Goal: Task Accomplishment & Management: Use online tool/utility

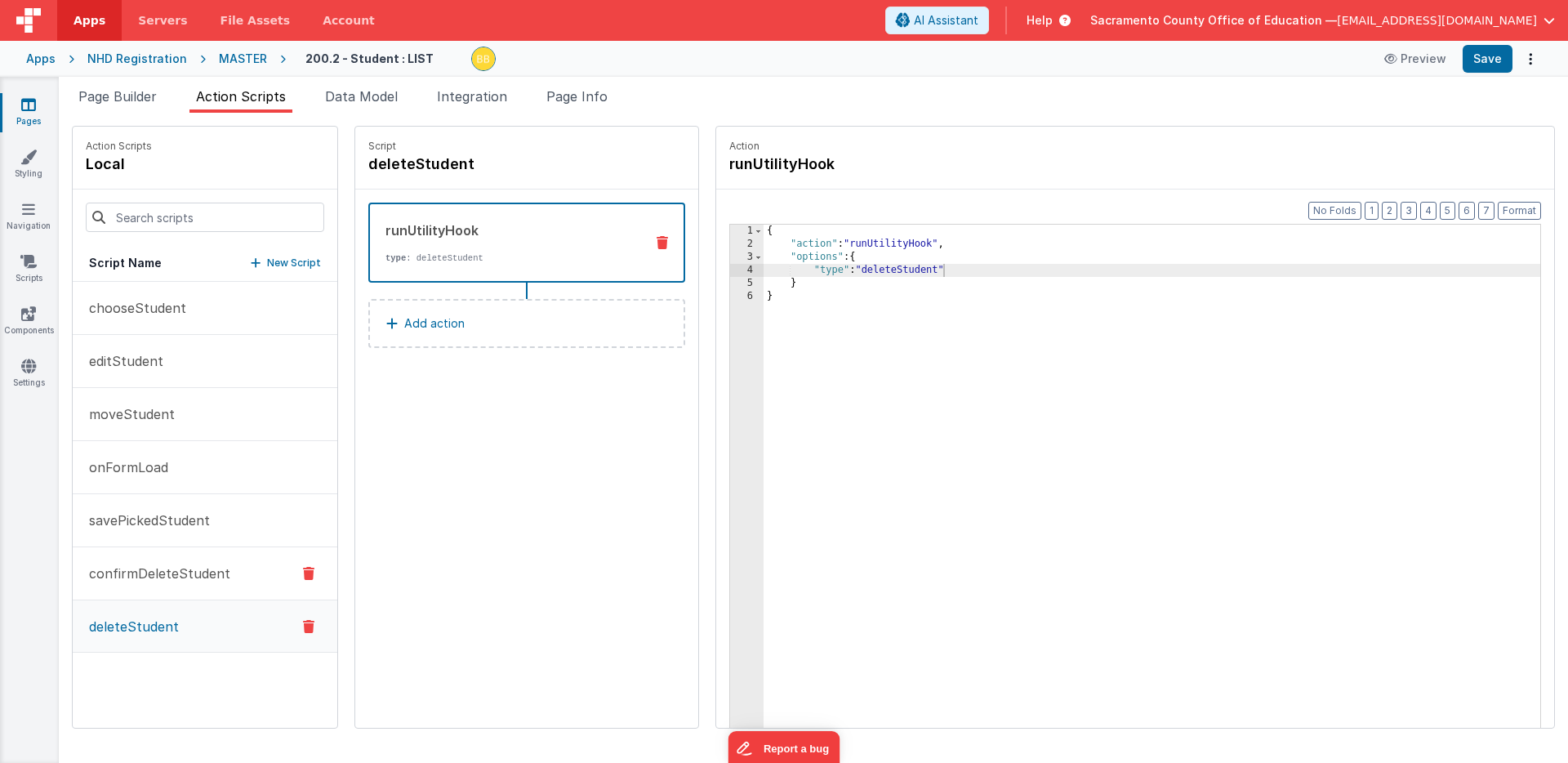
click at [184, 572] on p "confirmDeleteStudent" at bounding box center [155, 572] width 151 height 19
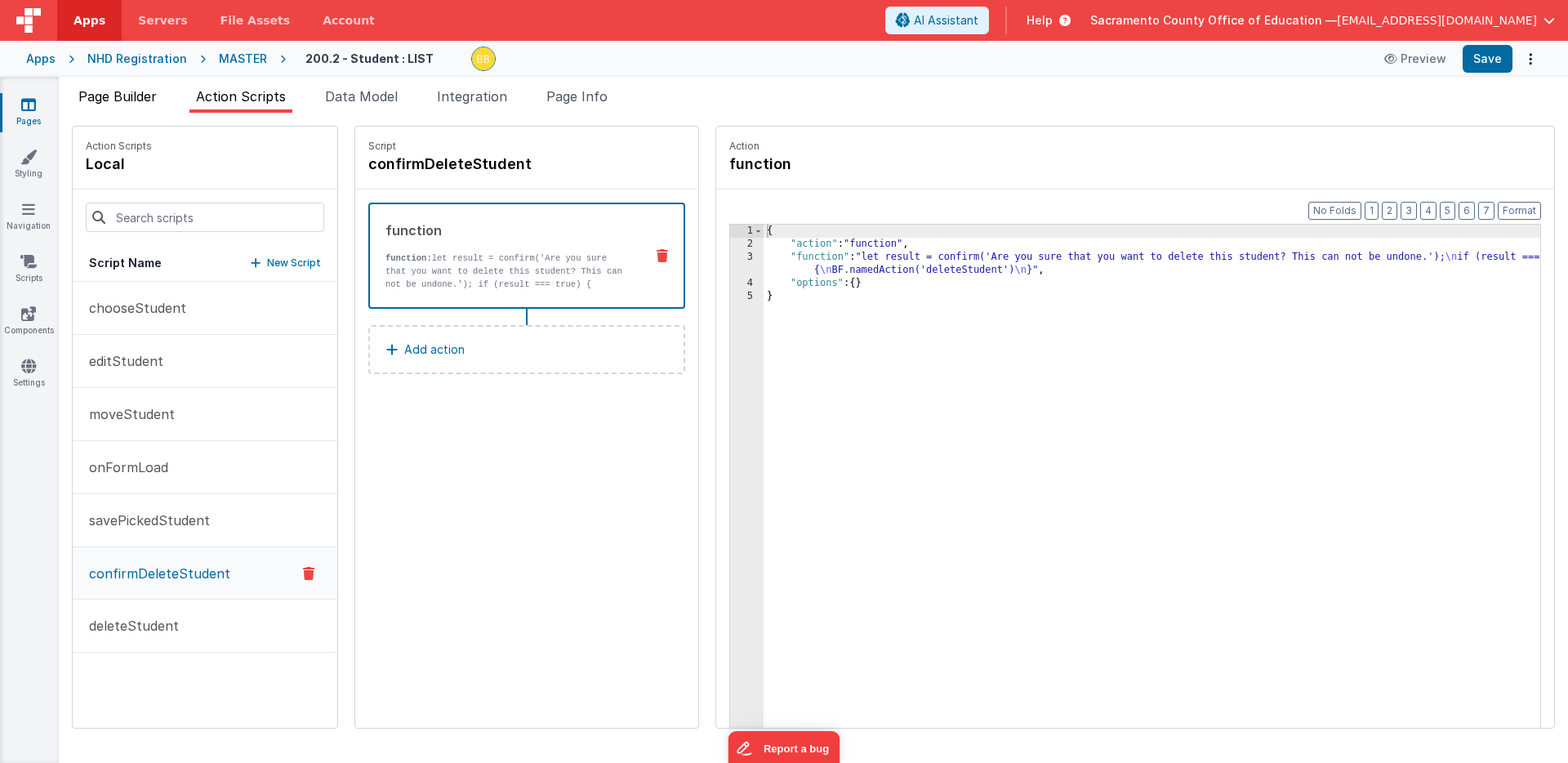
click at [144, 96] on span "Page Builder" at bounding box center [117, 97] width 78 height 17
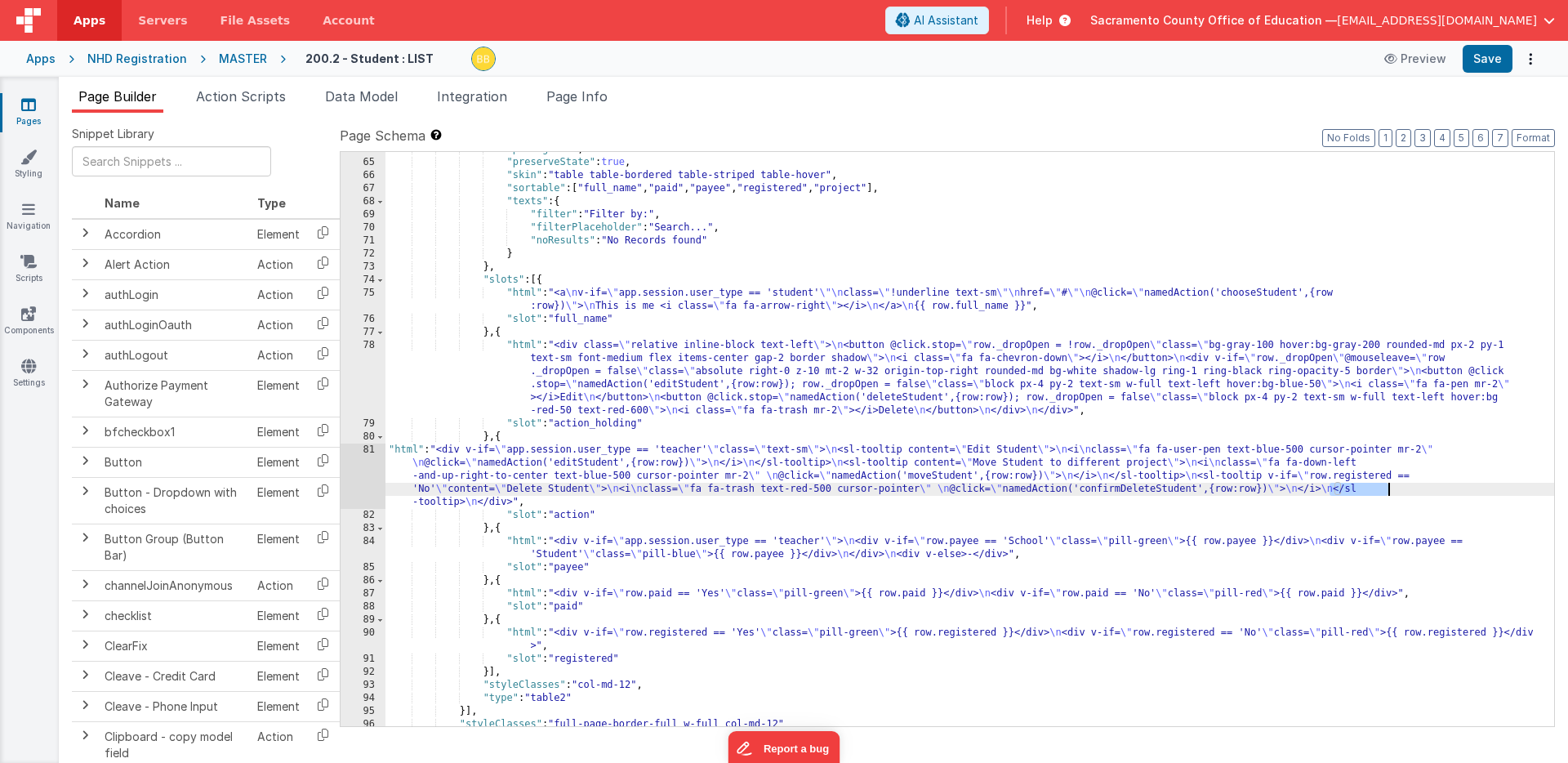
drag, startPoint x: 1329, startPoint y: 492, endPoint x: 1387, endPoint y: 491, distance: 58.0
click at [1387, 491] on div ""perPage" : 25 , "preserveState" : true , "skin" : "table table-bordered table-…" at bounding box center [970, 443] width 1169 height 600
click at [249, 98] on span "Action Scripts" at bounding box center [241, 97] width 90 height 17
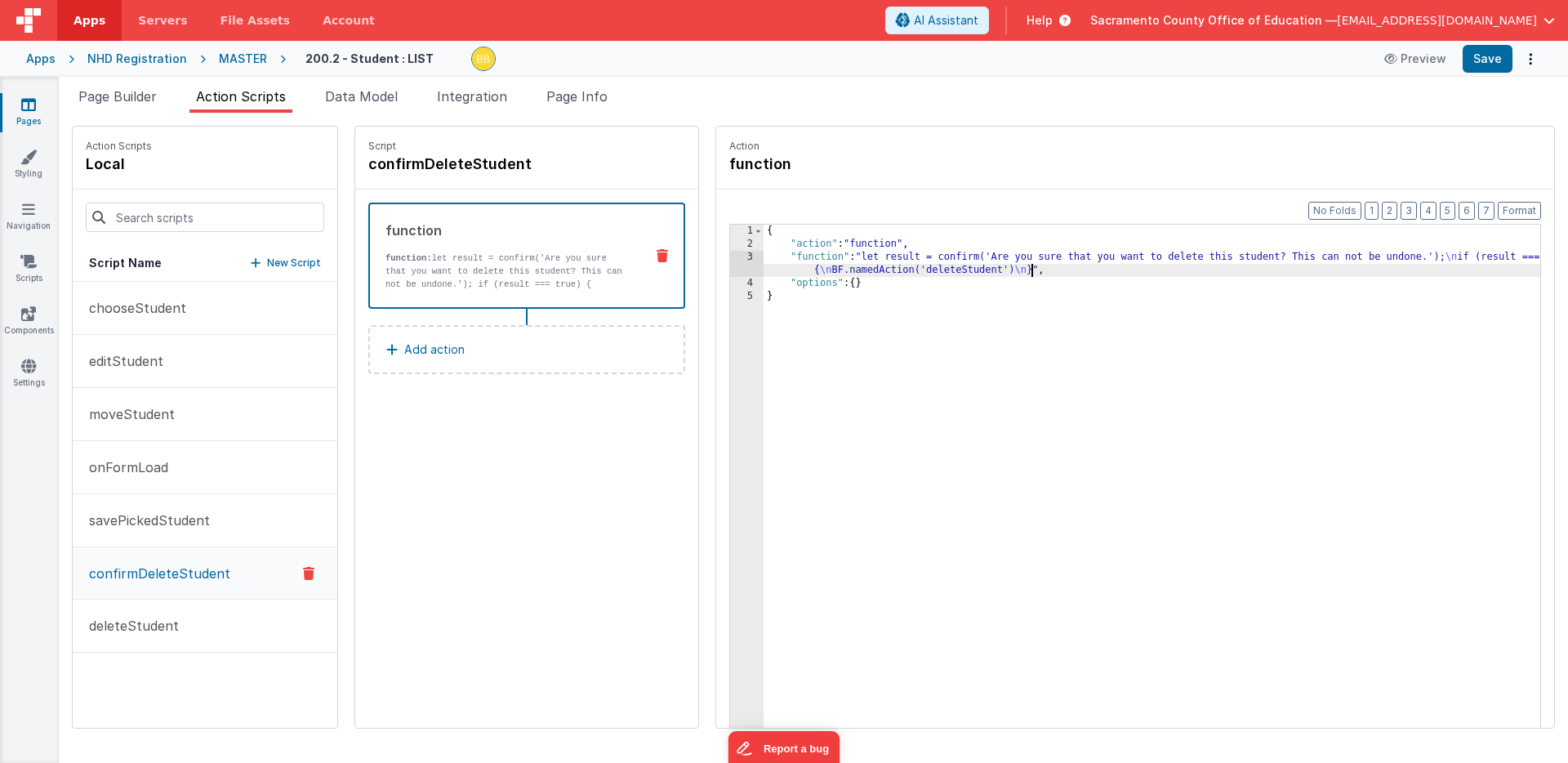
click at [981, 272] on div "{ "action" : "function" , "function" : "let result = confirm('Are you sure that…" at bounding box center [1176, 514] width 824 height 580
click at [1483, 54] on button "Save" at bounding box center [1487, 59] width 50 height 28
click at [773, 258] on div "{ "action" : "function" , "function" : "let result = confirm('Are you sure that…" at bounding box center [1176, 514] width 824 height 580
click at [730, 264] on div "3" at bounding box center [746, 263] width 33 height 26
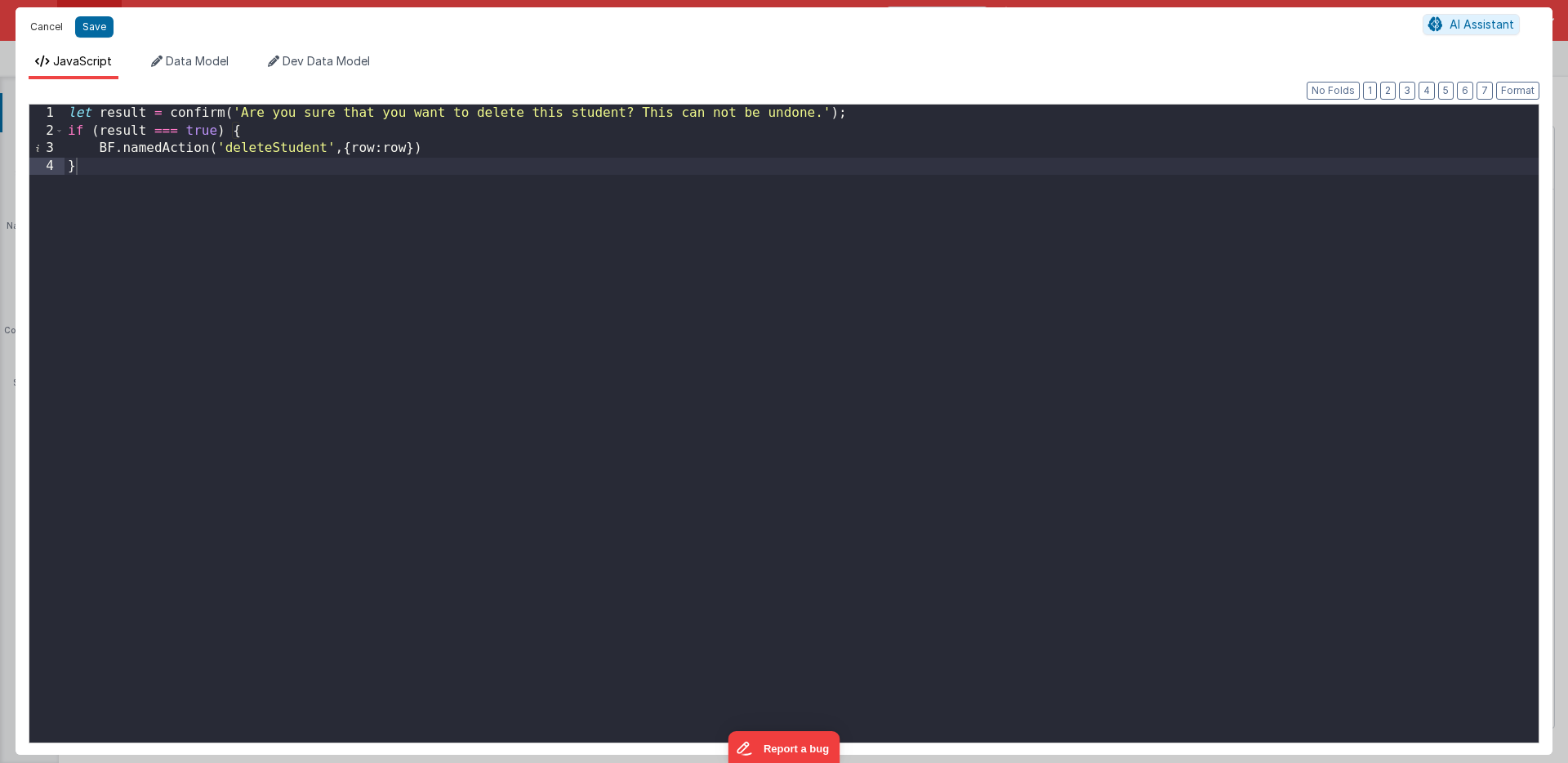
click at [53, 26] on button "Cancel" at bounding box center [46, 27] width 49 height 23
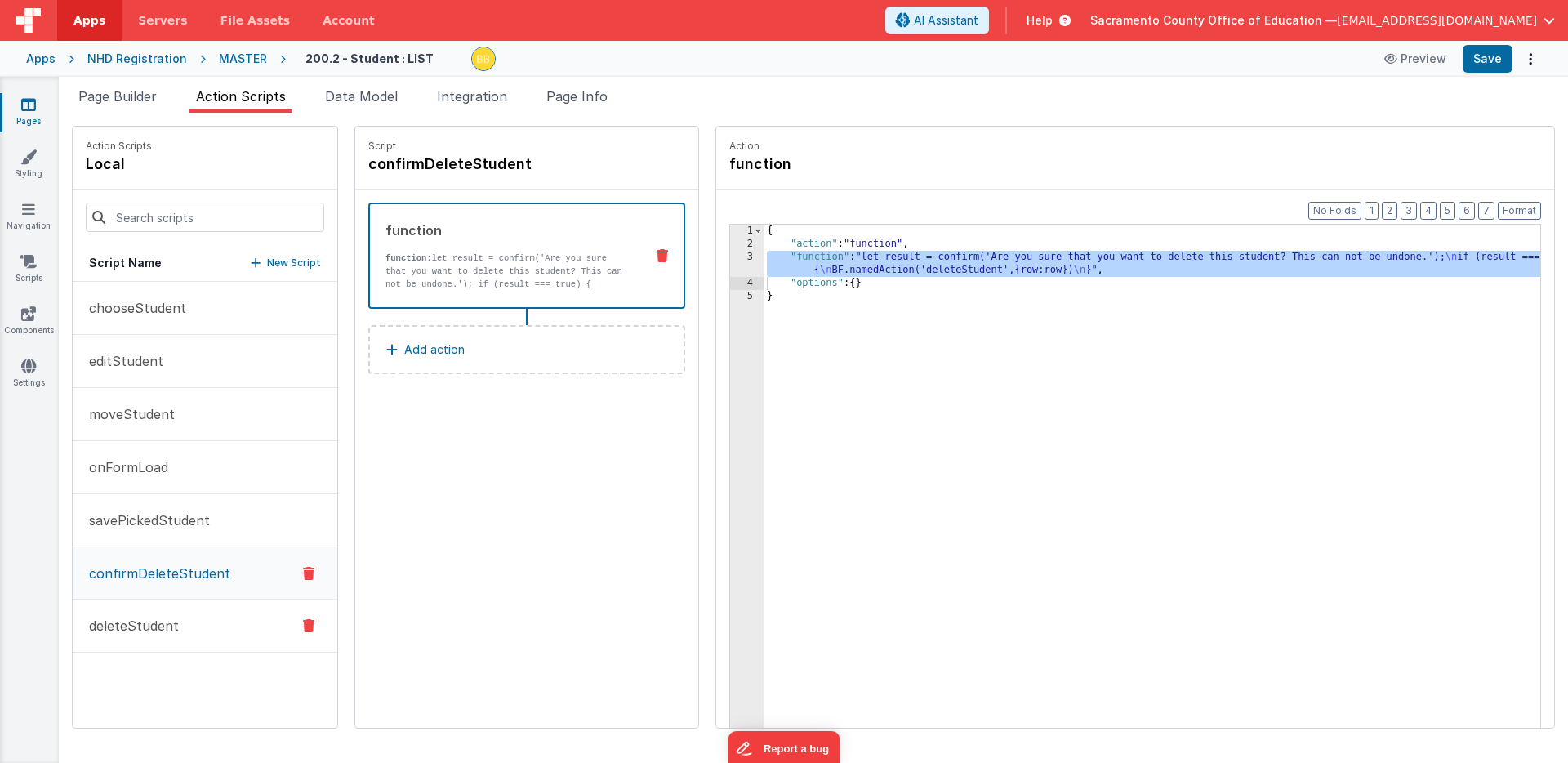
click at [156, 620] on p "deleteStudent" at bounding box center [129, 625] width 99 height 19
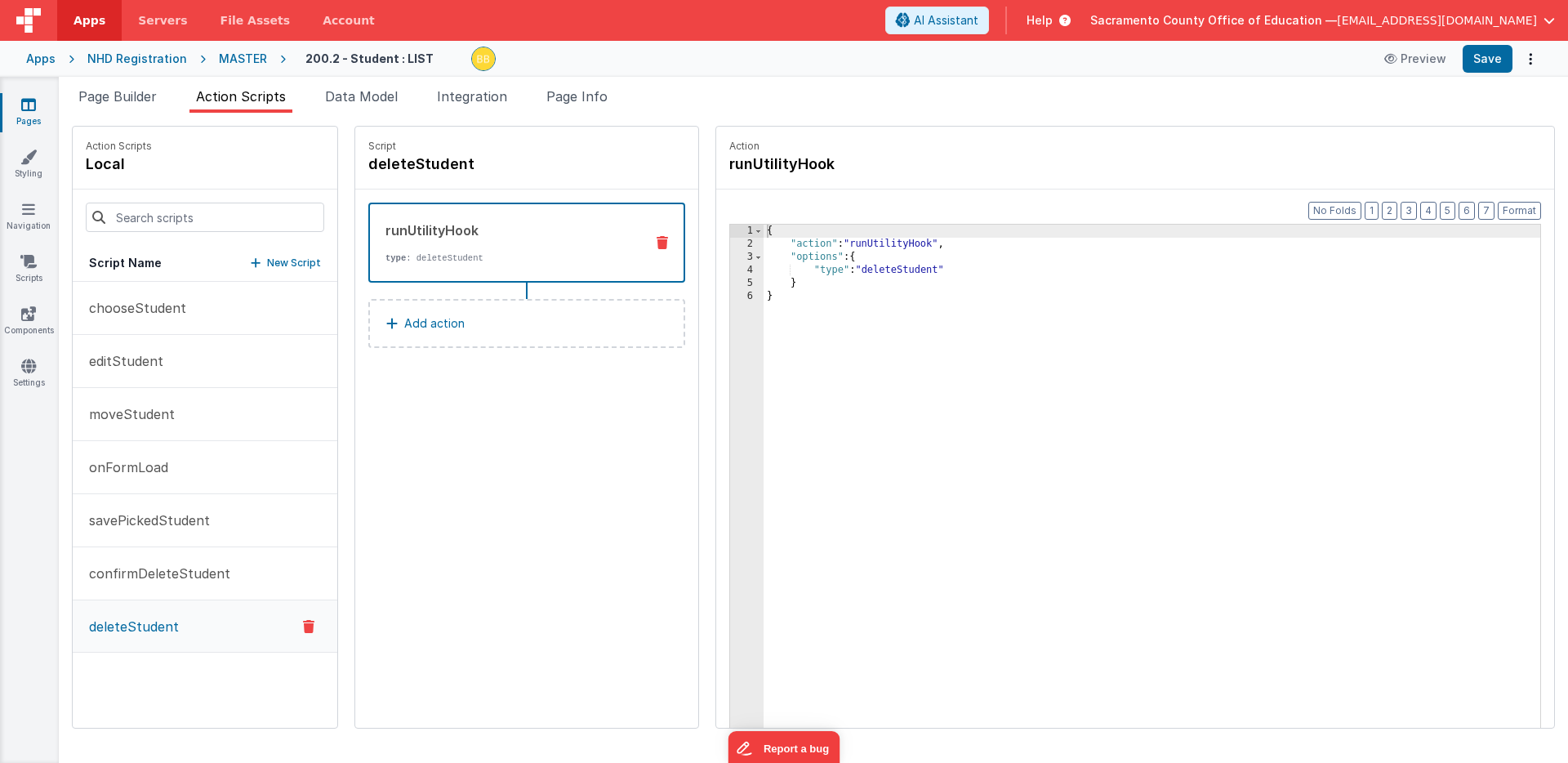
click at [404, 324] on p "Add action" at bounding box center [434, 323] width 61 height 19
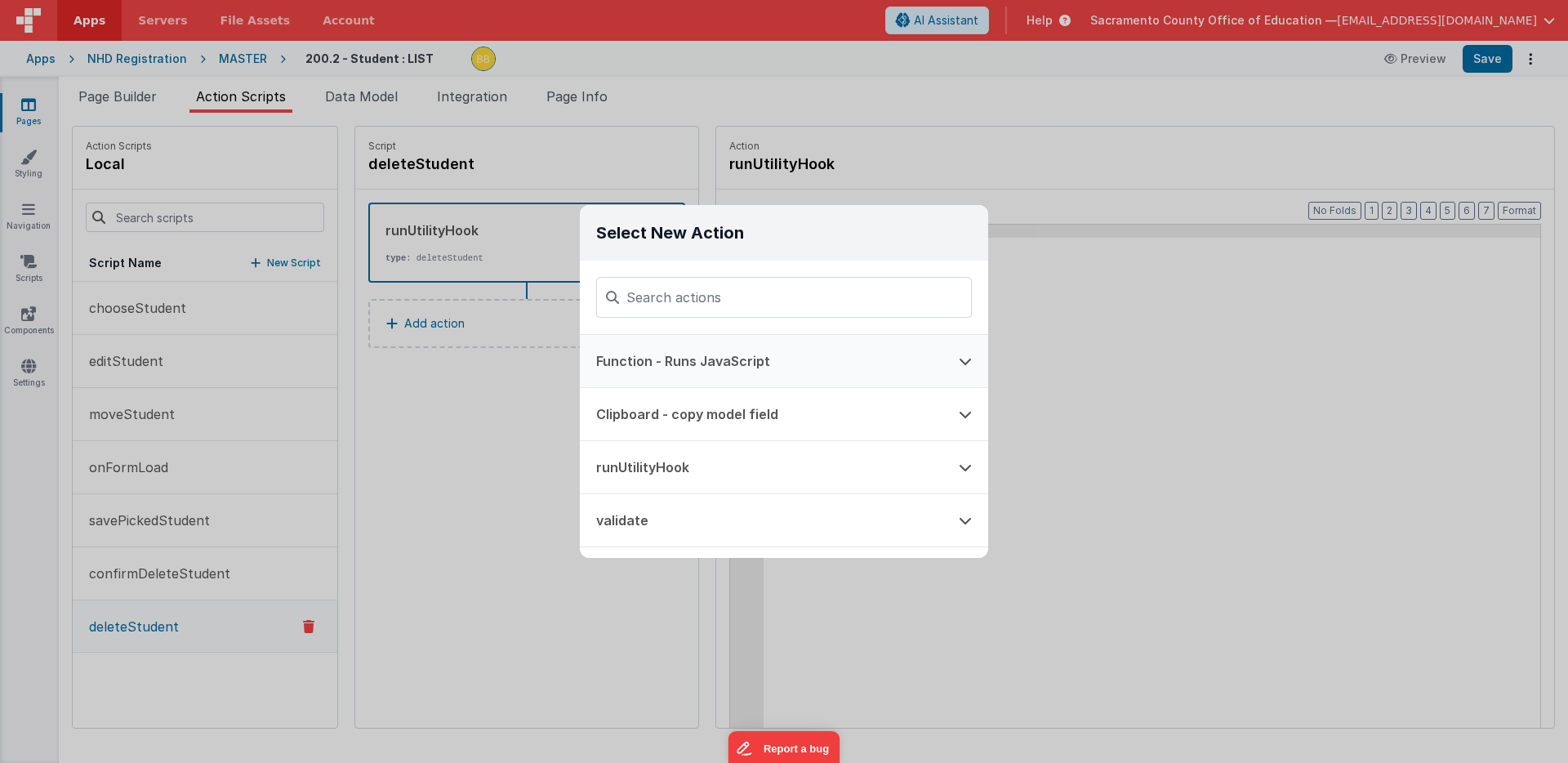
click at [697, 354] on button "Function - Runs JavaScript" at bounding box center [761, 361] width 363 height 52
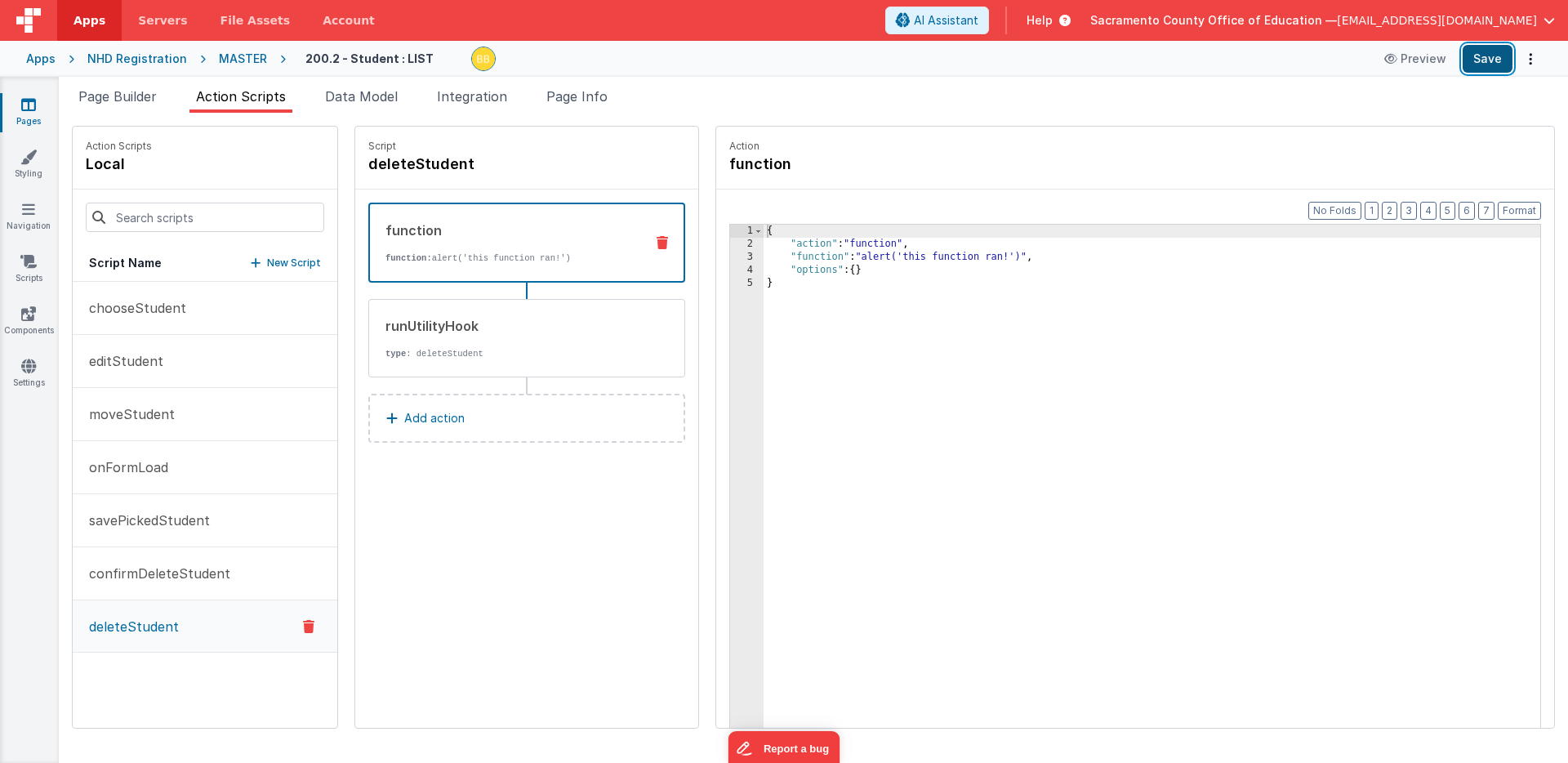
click at [1486, 53] on button "Save" at bounding box center [1487, 59] width 50 height 28
click at [148, 573] on p "confirmDeleteStudent" at bounding box center [155, 572] width 151 height 19
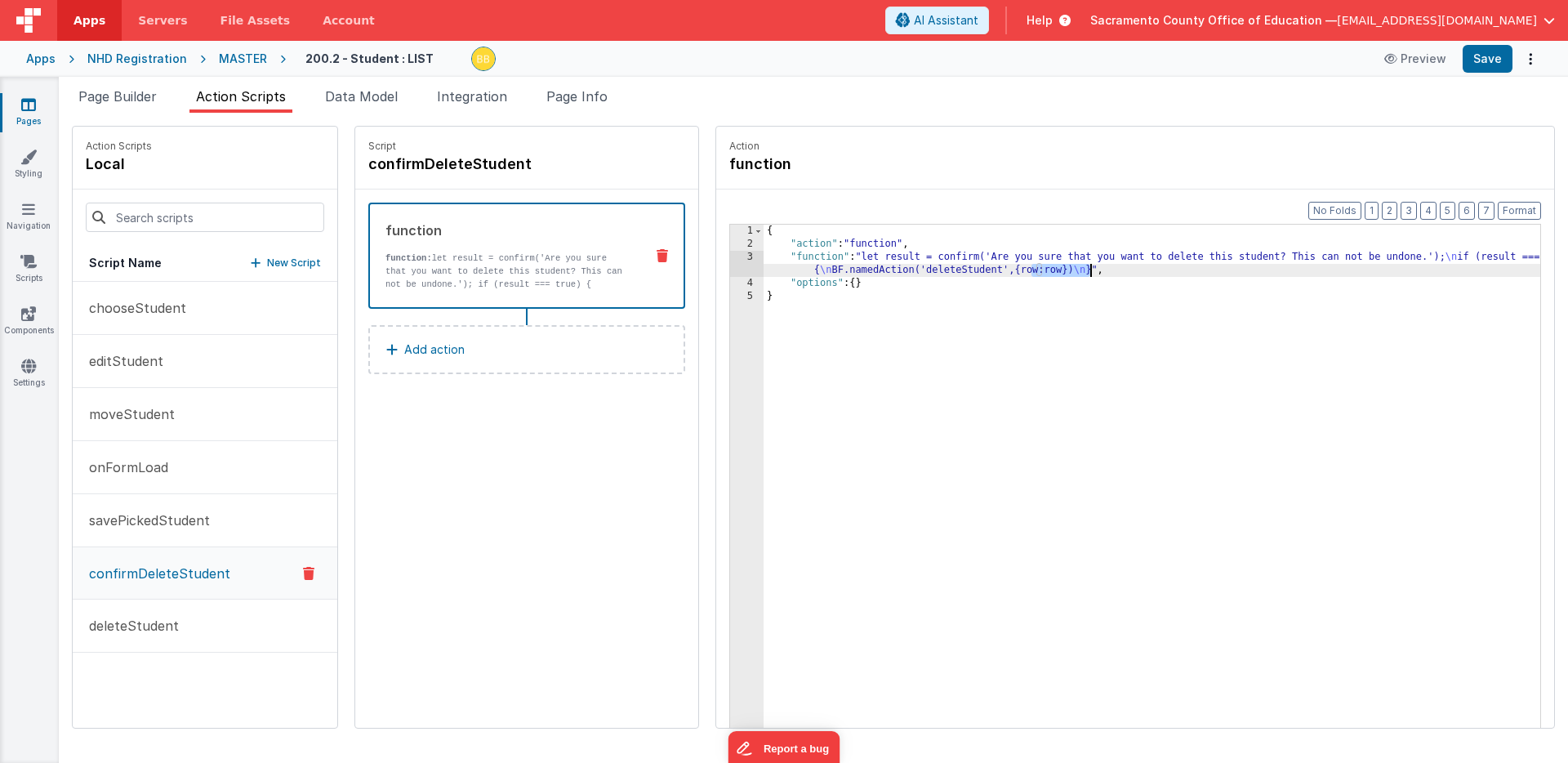
drag, startPoint x: 983, startPoint y: 273, endPoint x: 1040, endPoint y: 272, distance: 57.0
click at [1040, 272] on div "{ "action" : "function" , "function" : "let result = confirm('Are you sure that…" at bounding box center [1176, 514] width 824 height 580
click at [1482, 56] on button "Save" at bounding box center [1487, 59] width 50 height 28
click at [829, 307] on div "{ "action" : "function" , "function" : "let result = confirm('Are you sure that…" at bounding box center [1176, 514] width 824 height 580
drag, startPoint x: 807, startPoint y: 272, endPoint x: 887, endPoint y: 271, distance: 80.0
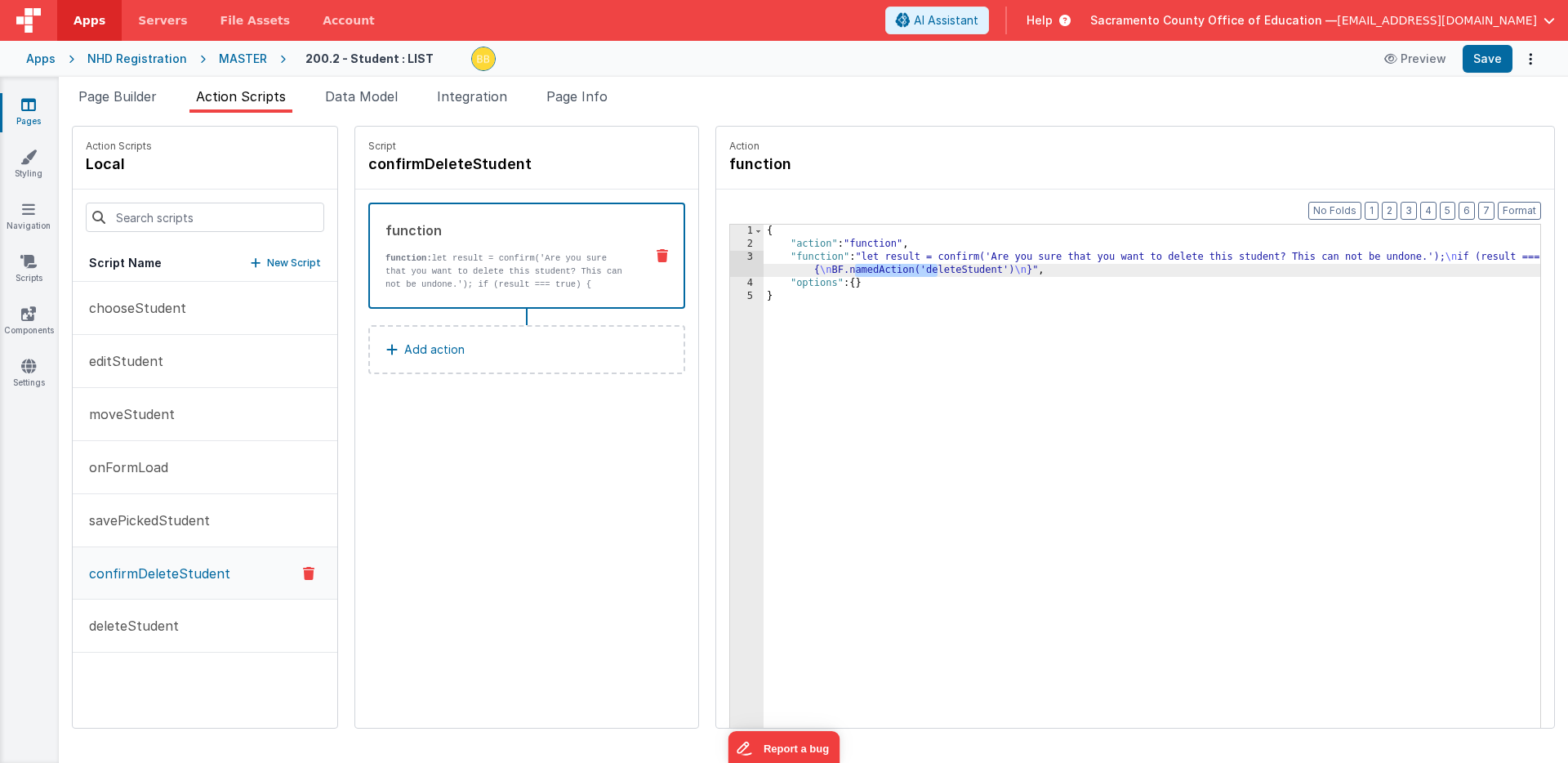
click at [887, 271] on div "{ "action" : "function" , "function" : "let result = confirm('Are you sure that…" at bounding box center [1176, 514] width 824 height 580
click at [982, 271] on div "{ "action" : "function" , "function" : "let result = confirm('Are you sure that…" at bounding box center [1176, 514] width 824 height 580
paste textarea
click at [983, 271] on div "{ "action" : "function" , "function" : "let result = confirm('Are you sure that…" at bounding box center [1176, 514] width 824 height 580
click at [1484, 55] on button "Save" at bounding box center [1487, 59] width 50 height 28
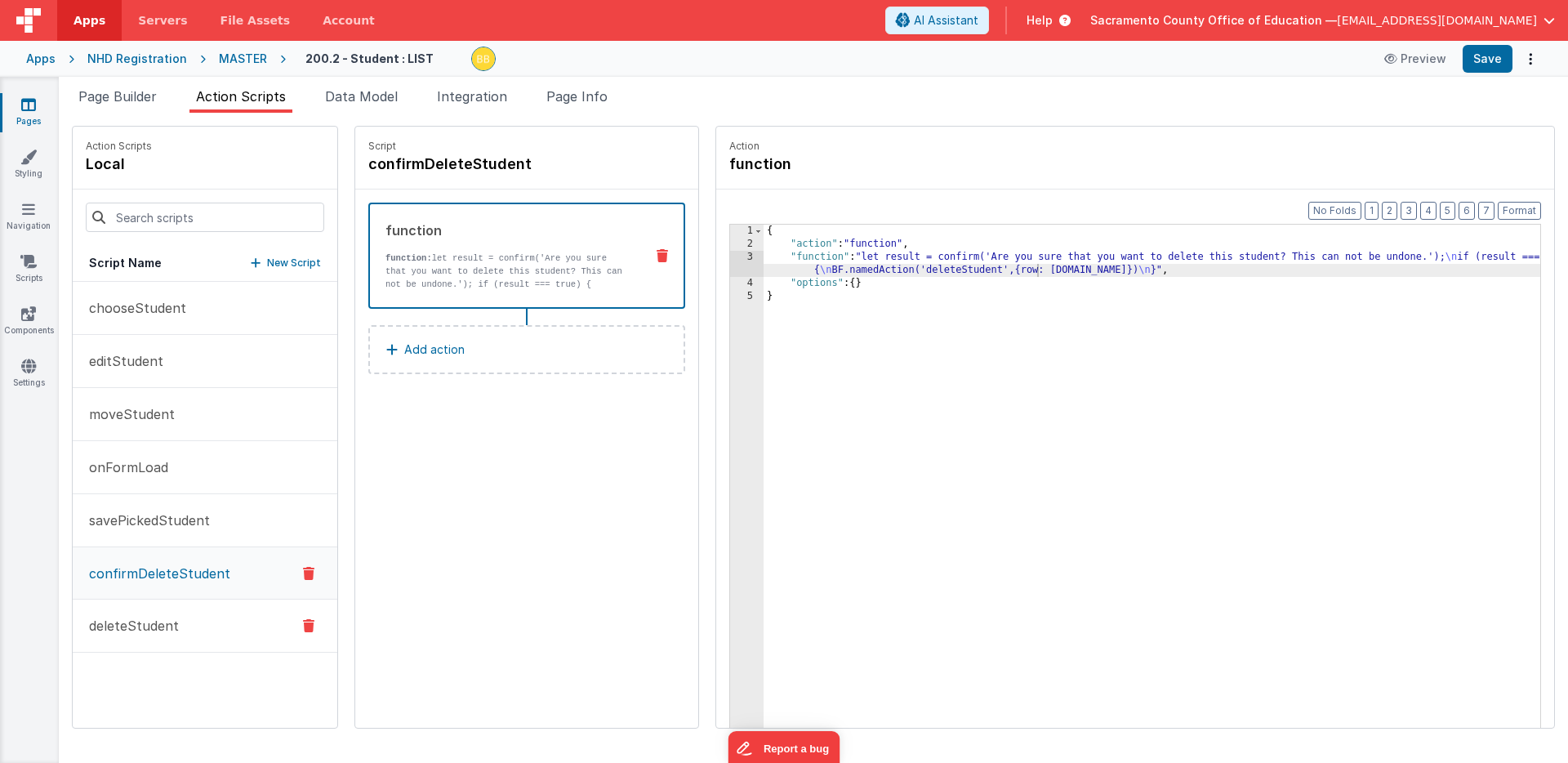
click at [134, 622] on p "deleteStudent" at bounding box center [129, 625] width 99 height 19
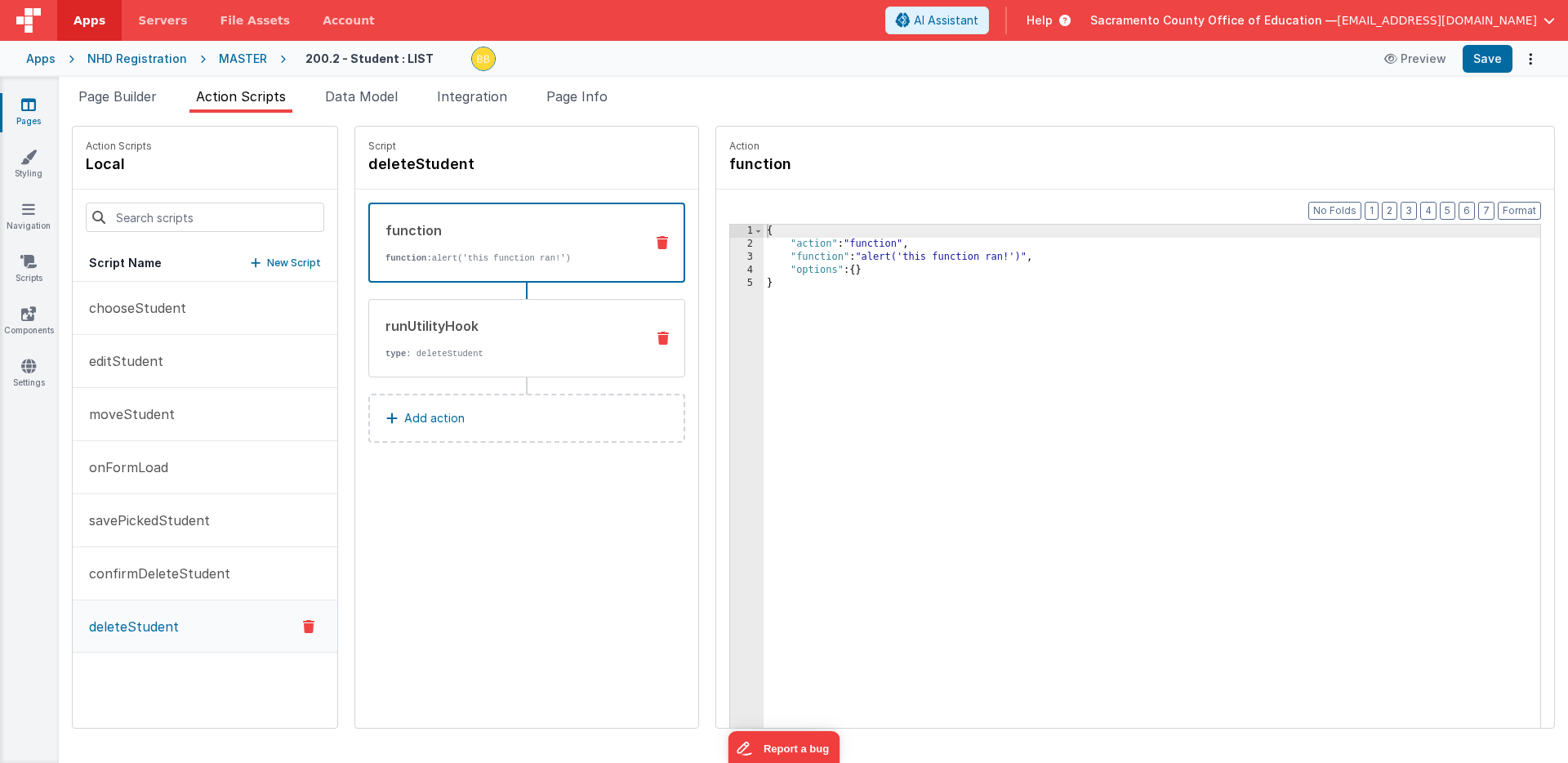
click at [433, 332] on div "runUtilityHook" at bounding box center [509, 325] width 247 height 19
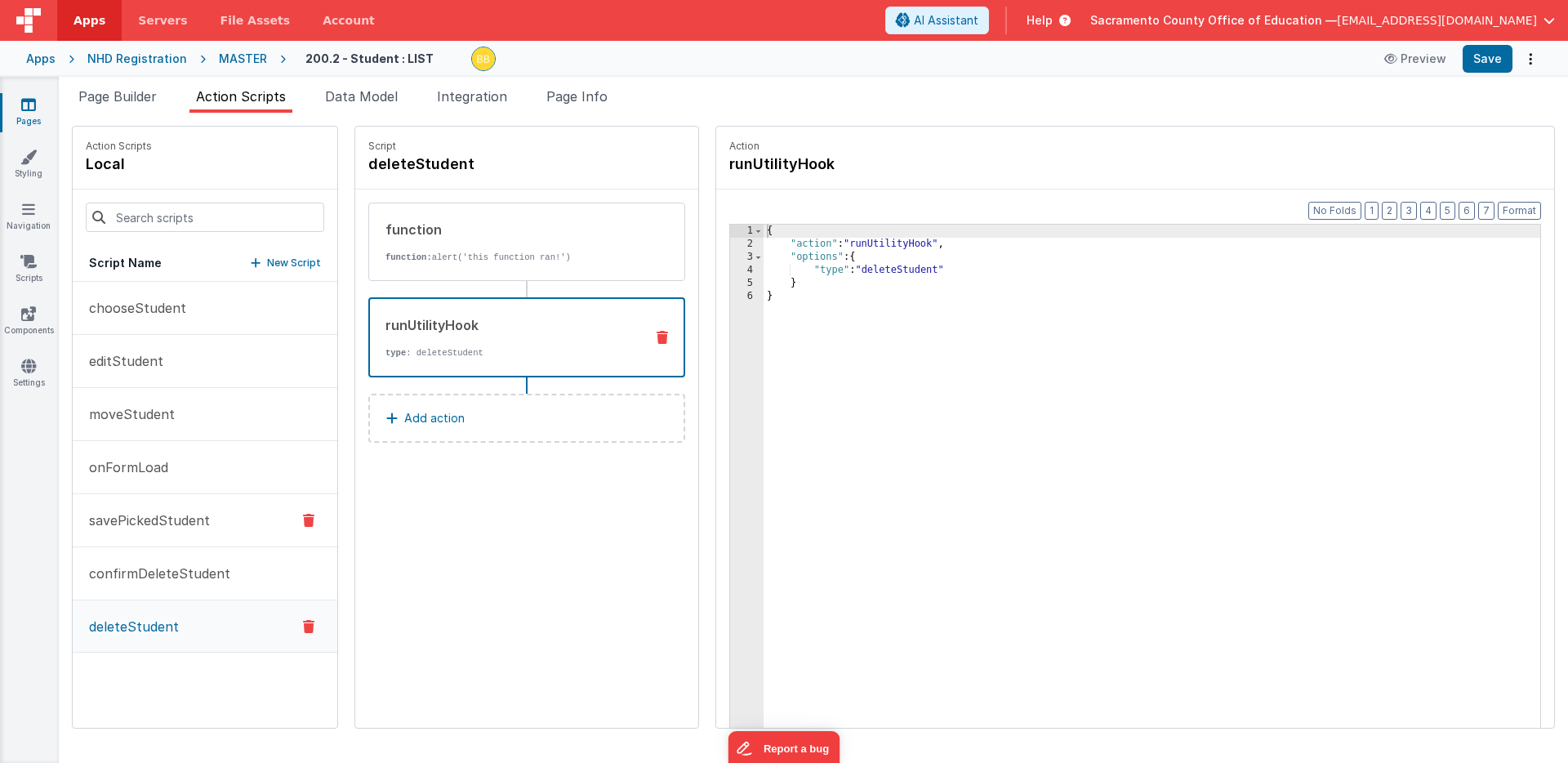
click at [154, 514] on p "savePickedStudent" at bounding box center [144, 520] width 131 height 19
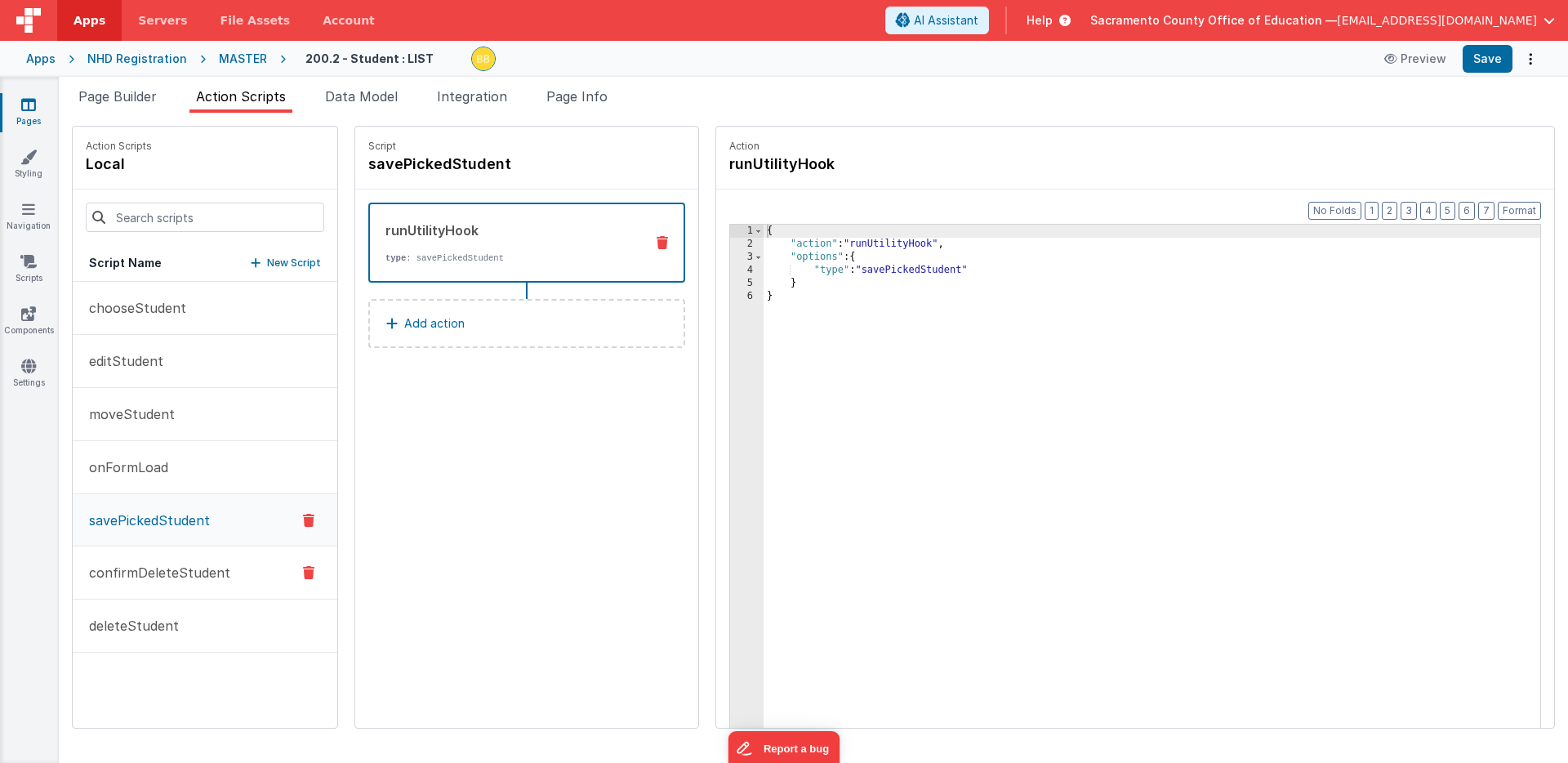
click at [152, 569] on p "confirmDeleteStudent" at bounding box center [155, 572] width 151 height 19
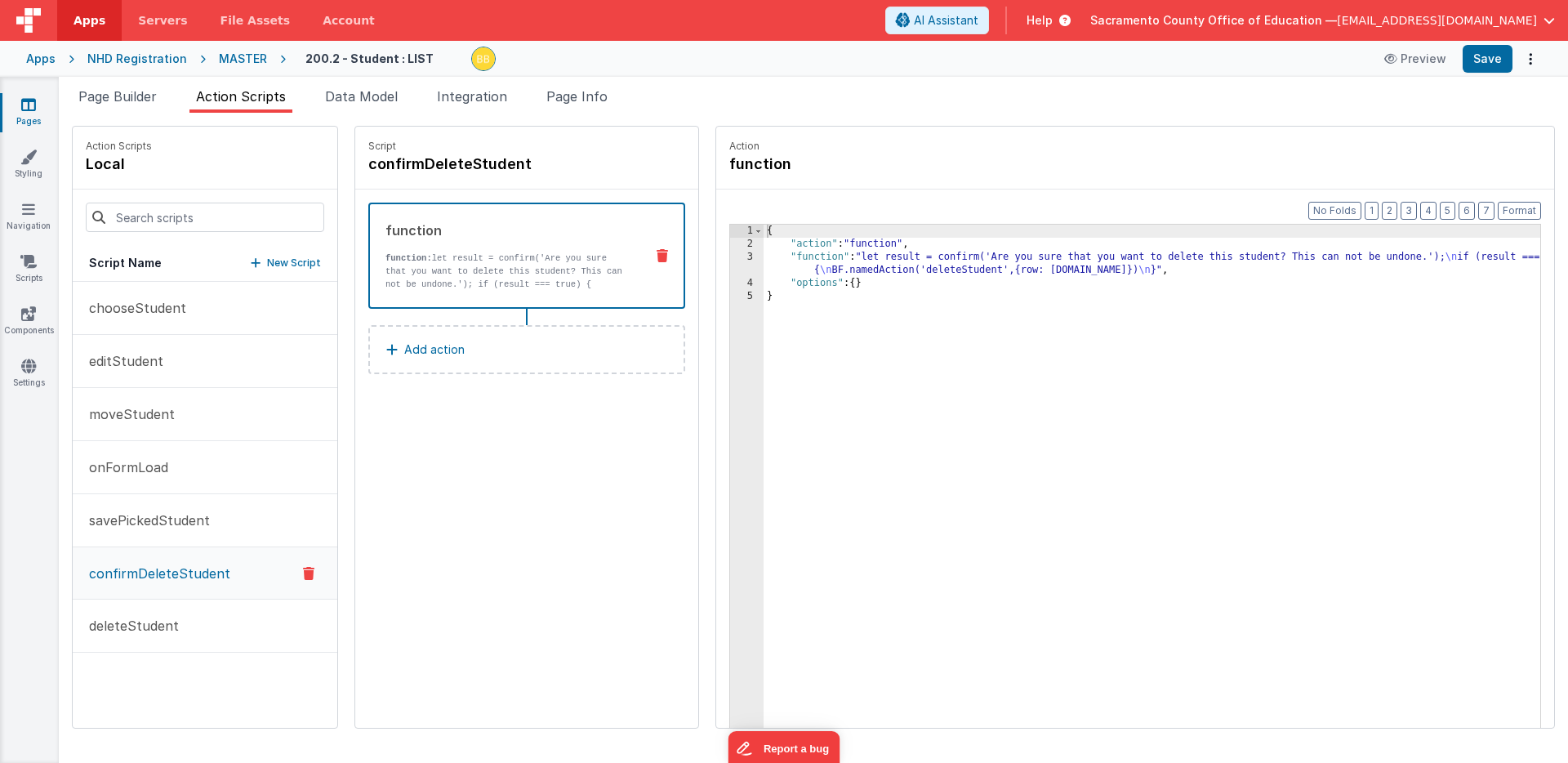
click at [1003, 272] on div "{ "action" : "function" , "function" : "let result = confirm('Are you sure that…" at bounding box center [1176, 514] width 824 height 580
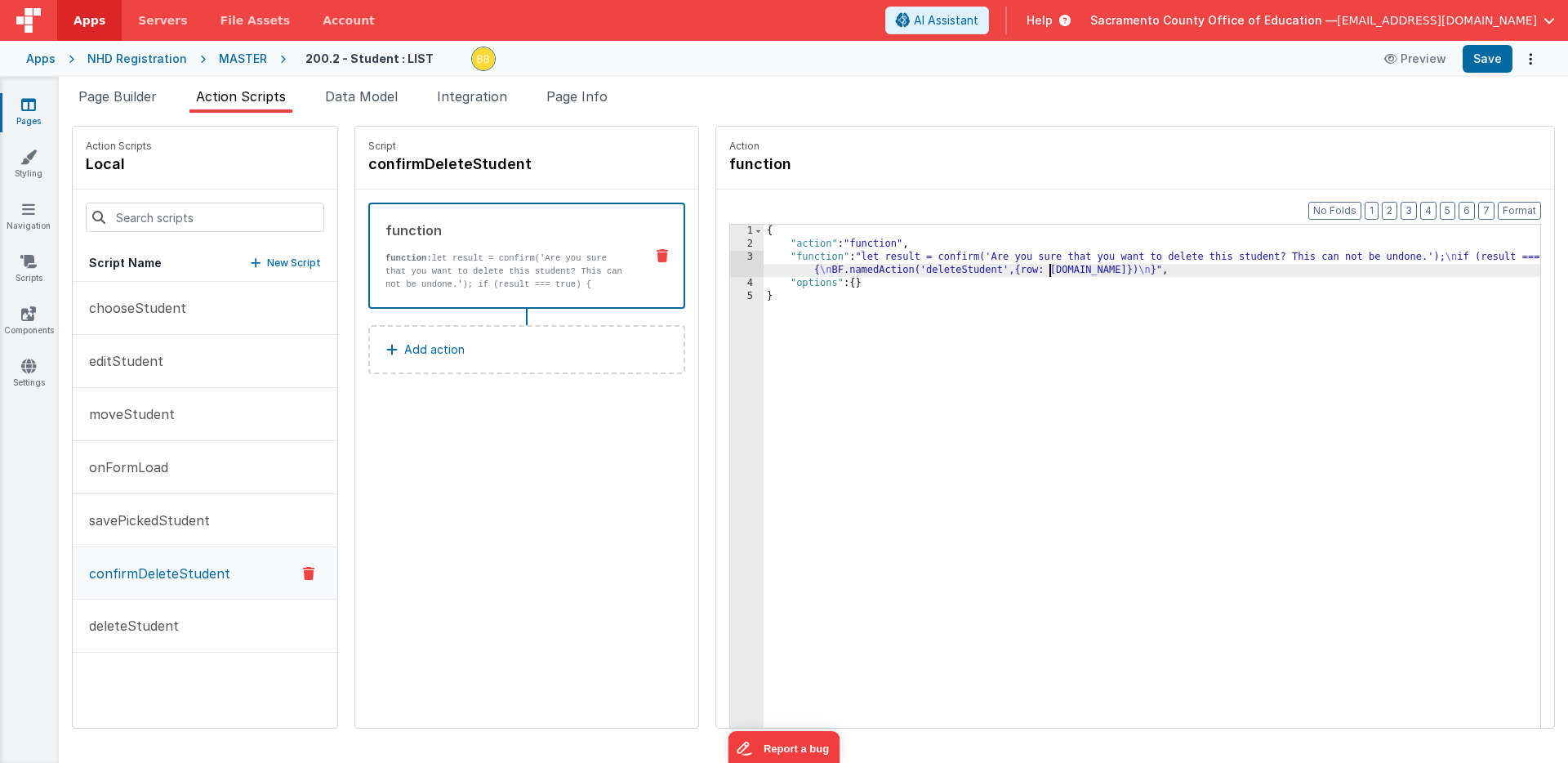
click at [1003, 272] on div "{ "action" : "function" , "function" : "let result = confirm('Are you sure that…" at bounding box center [1176, 514] width 824 height 580
click at [774, 259] on div "{ "action" : "function" , "function" : "let result = confirm('Are you sure that…" at bounding box center [1176, 514] width 824 height 580
click at [730, 257] on div "3" at bounding box center [746, 263] width 33 height 26
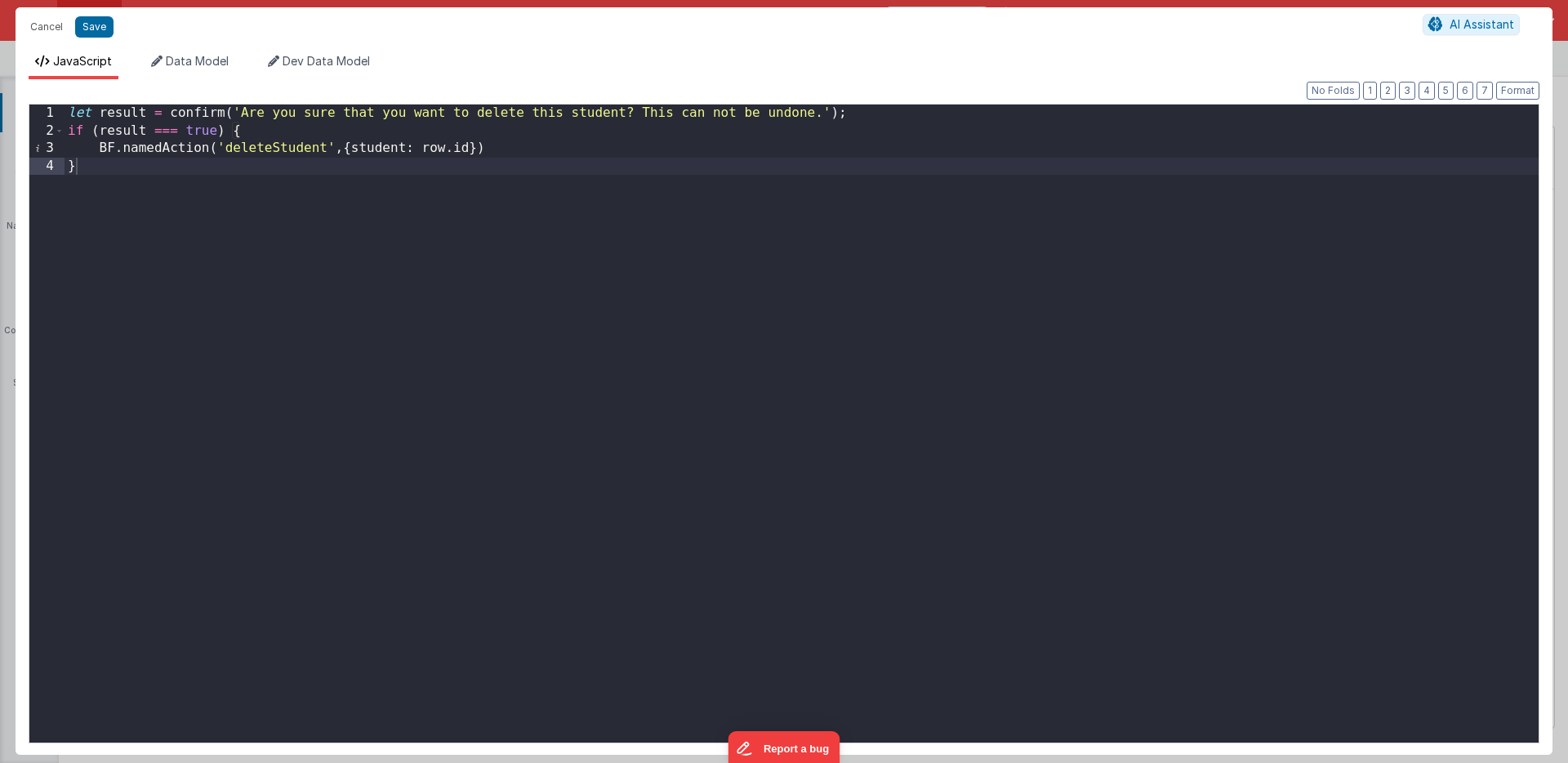
click at [513, 151] on div "let result = confirm ( 'Are you sure that you want to delete this student? This…" at bounding box center [801, 441] width 1473 height 673
click at [94, 26] on button "Save" at bounding box center [95, 27] width 39 height 21
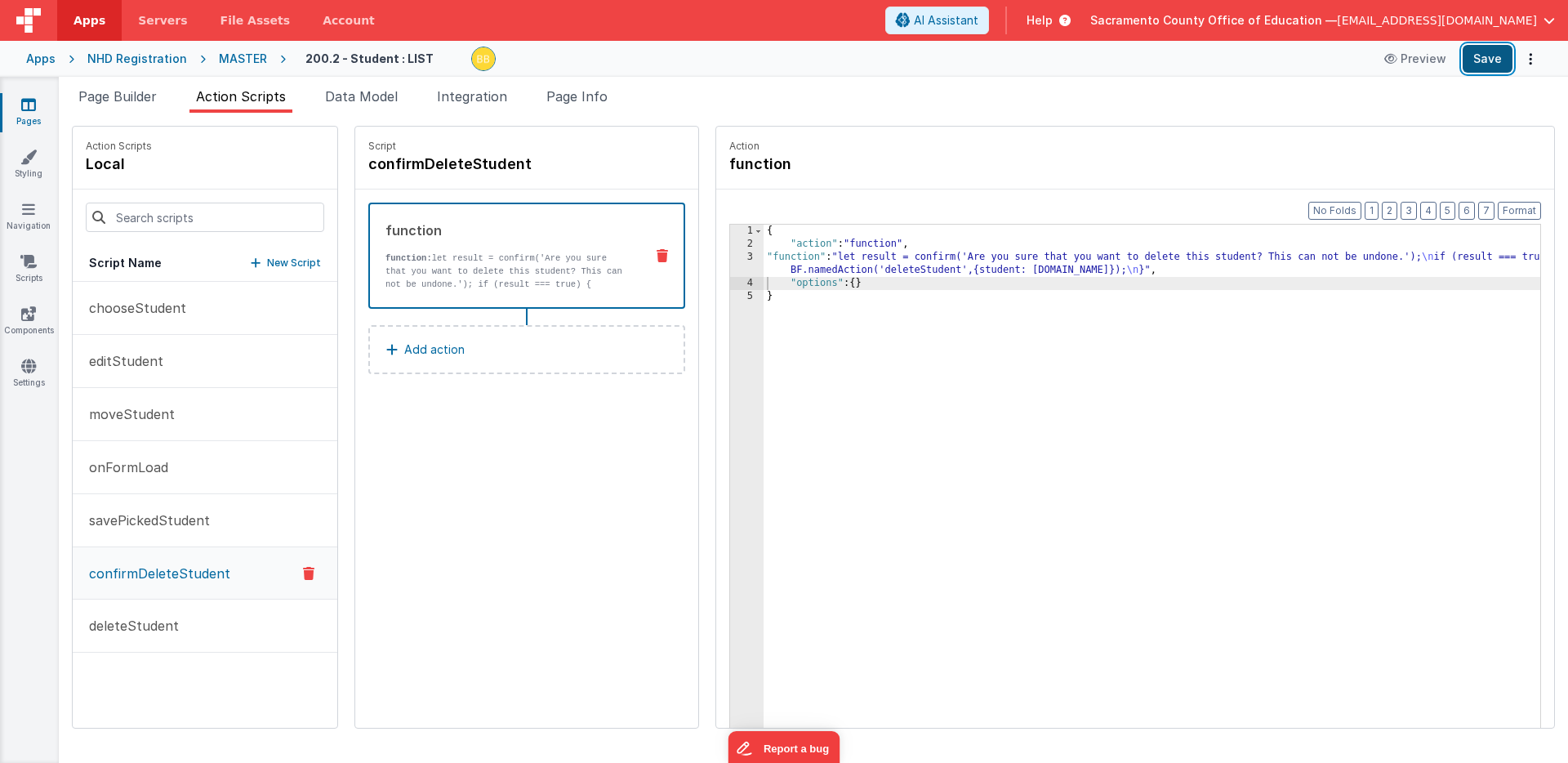
click at [1484, 61] on button "Save" at bounding box center [1487, 59] width 50 height 28
click at [111, 98] on span "Page Builder" at bounding box center [117, 97] width 78 height 17
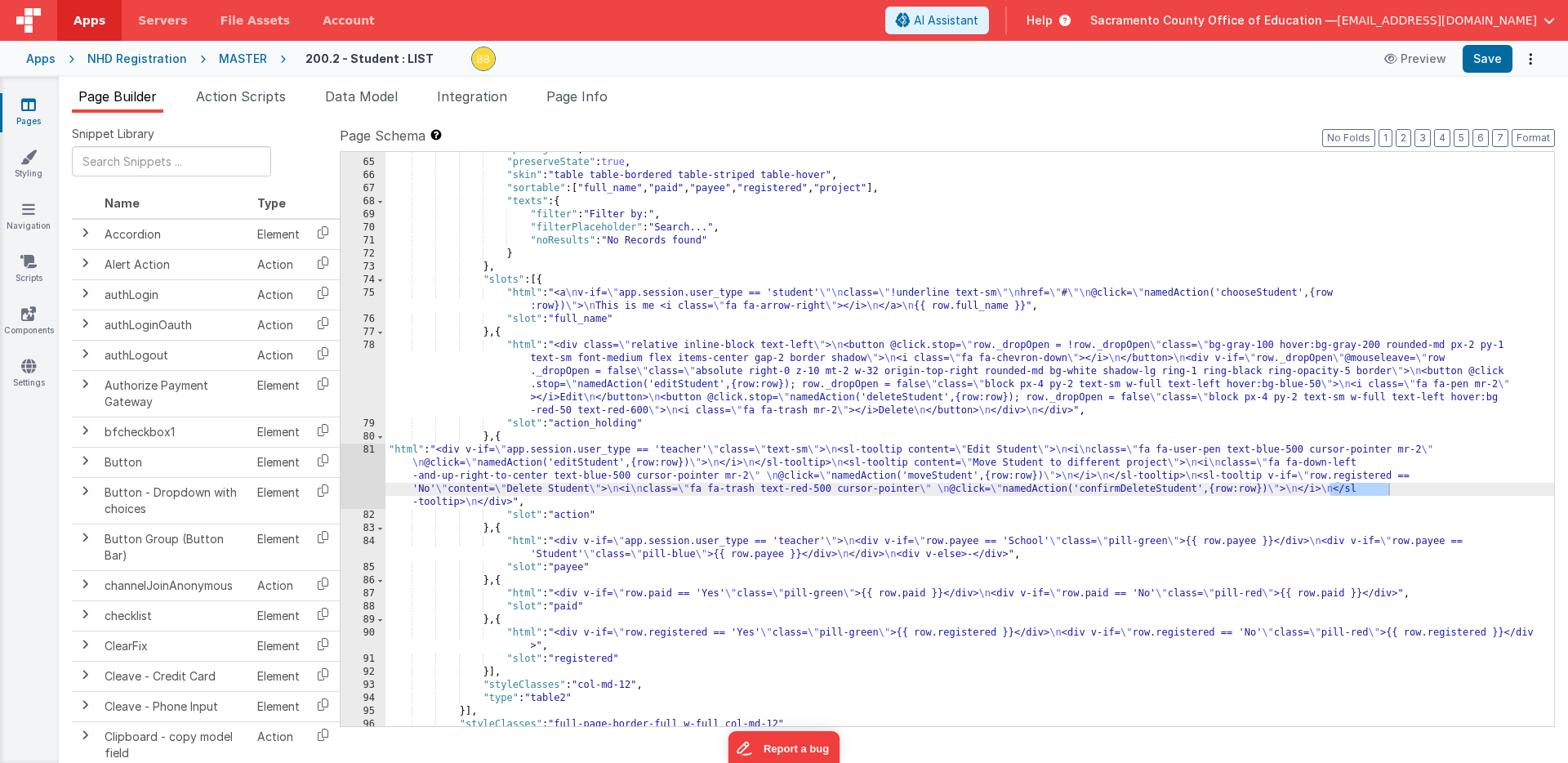
click at [1351, 491] on div ""perPage" : 25 , "preserveState" : true , "skin" : "table table-bordered table-…" at bounding box center [970, 443] width 1169 height 600
click at [1404, 491] on div ""perPage" : 25 , "preserveState" : true , "skin" : "table table-bordered table-…" at bounding box center [970, 443] width 1169 height 600
click at [1486, 57] on button "Save" at bounding box center [1487, 59] width 50 height 28
click at [1405, 491] on div ""perPage" : 25 , "preserveState" : true , "skin" : "table table-bordered table-…" at bounding box center [970, 443] width 1169 height 600
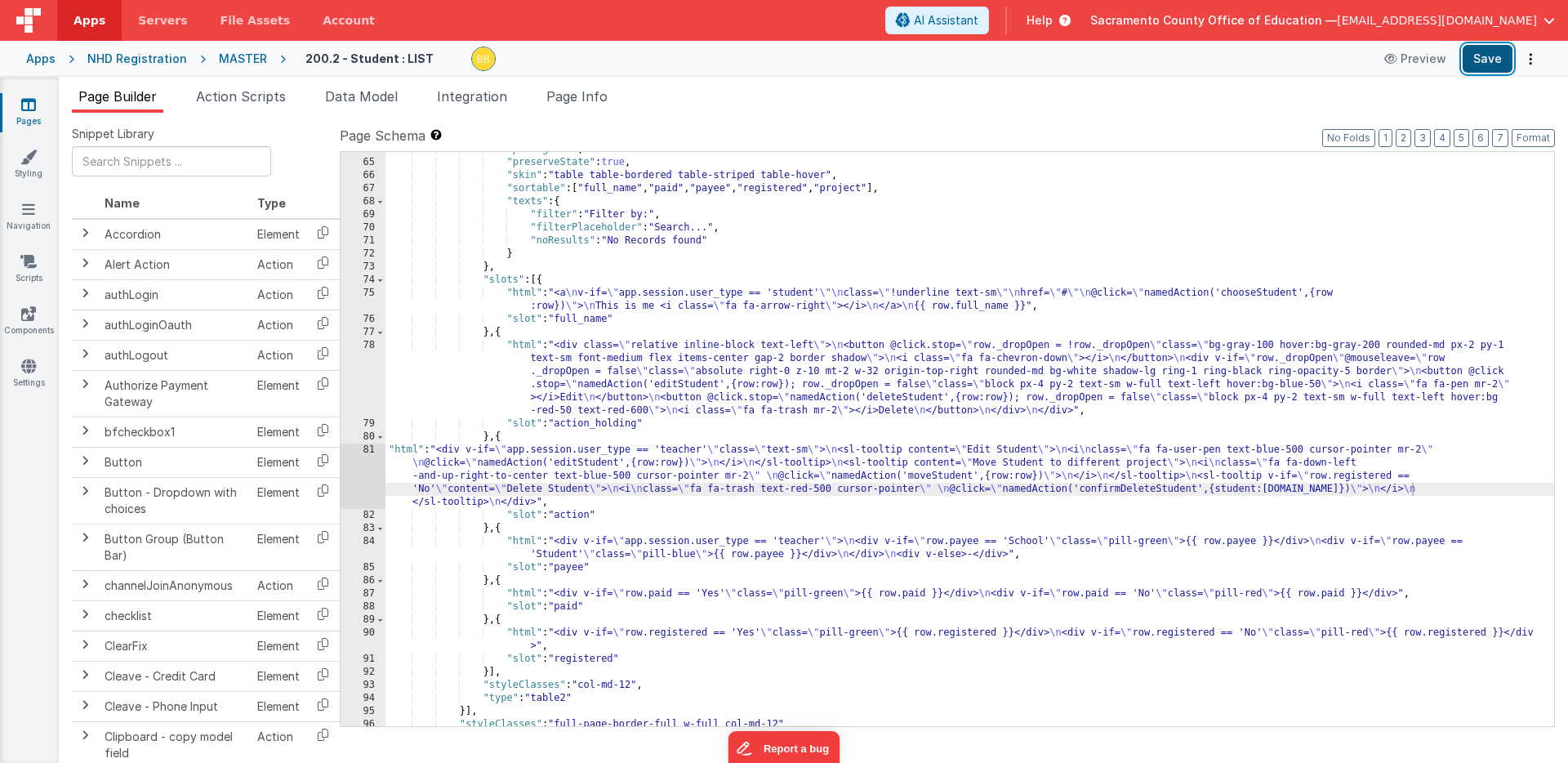
click at [1481, 56] on button "Save" at bounding box center [1487, 59] width 50 height 28
click at [1411, 491] on div ""perPage" : 25 , "preserveState" : true , "skin" : "table table-bordered table-…" at bounding box center [970, 443] width 1169 height 600
click at [271, 98] on span "Action Scripts" at bounding box center [241, 97] width 90 height 17
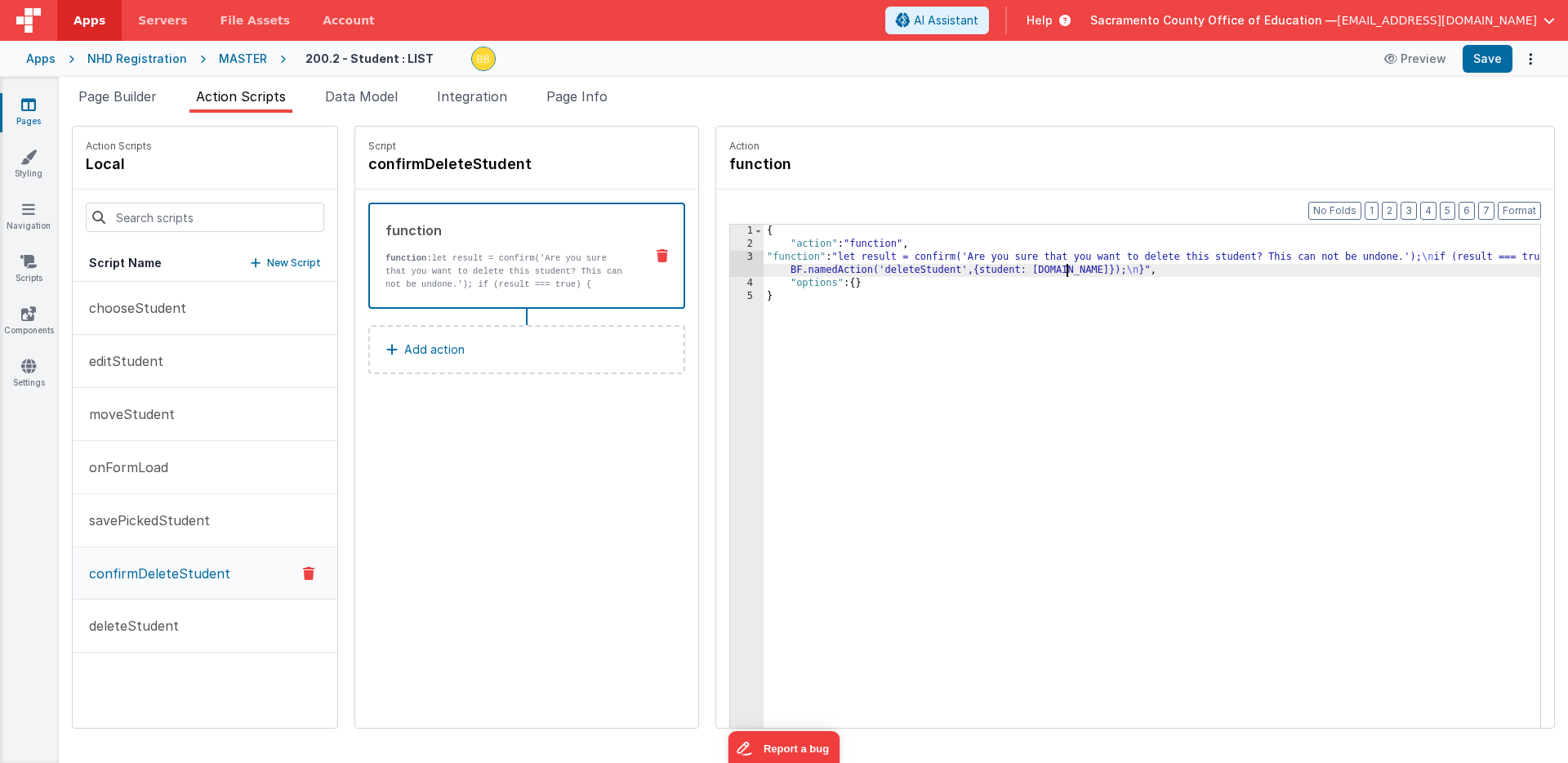
click at [1018, 271] on div "{ "action" : "function" , "function" : "let result = confirm('Are you sure that…" at bounding box center [1176, 514] width 824 height 580
click at [1486, 56] on button "Save" at bounding box center [1487, 59] width 50 height 28
click at [971, 273] on div "{ "action" : "function" , "function" : "let result = confirm('Are you sure that…" at bounding box center [1176, 514] width 824 height 580
click at [121, 98] on span "Page Builder" at bounding box center [117, 97] width 78 height 17
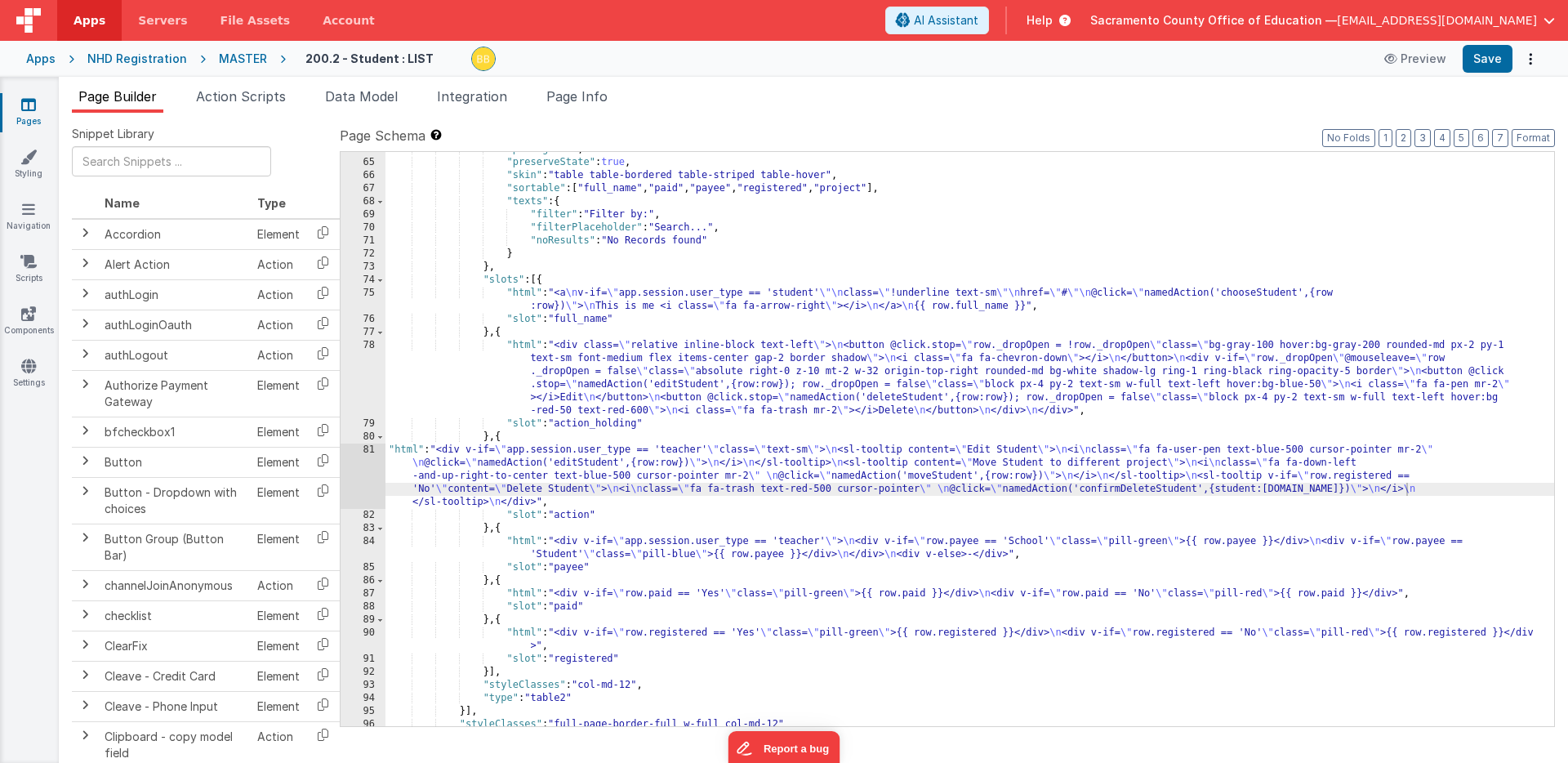
click at [1365, 490] on div ""perPage" : 25 , "preserveState" : true , "skin" : "table table-bordered table-…" at bounding box center [970, 443] width 1169 height 600
click at [1401, 491] on div ""perPage" : 25 , "preserveState" : true , "skin" : "table table-bordered table-…" at bounding box center [970, 443] width 1169 height 600
click at [1482, 57] on button "Save" at bounding box center [1487, 59] width 50 height 28
click at [257, 97] on span "Action Scripts" at bounding box center [241, 97] width 90 height 17
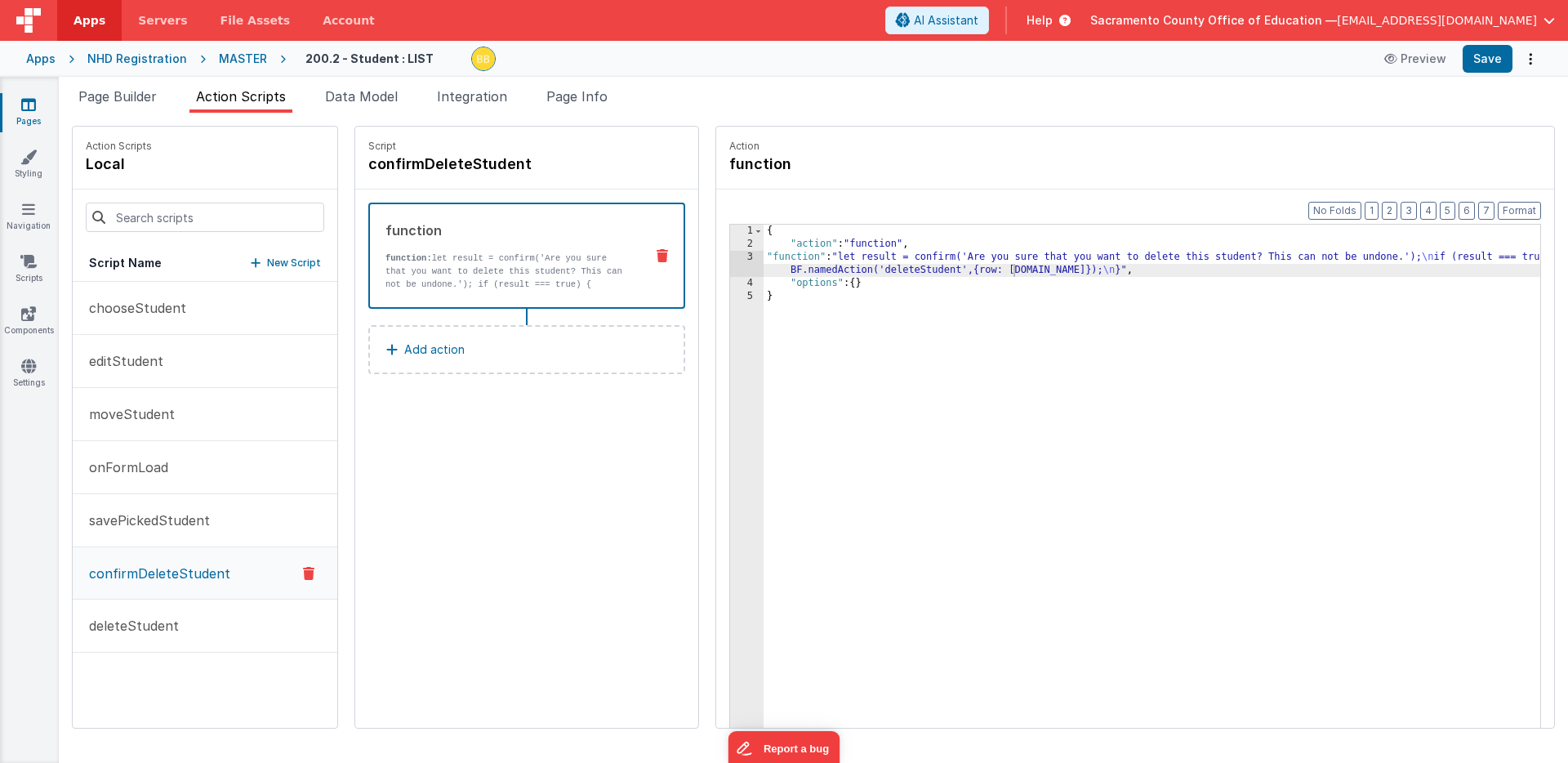
click at [1001, 271] on div "{ "action" : "function" , "function" : "let result = confirm('Are you sure that…" at bounding box center [1176, 514] width 824 height 580
click at [1483, 57] on button "Save" at bounding box center [1487, 59] width 50 height 28
click at [141, 95] on span "Page Builder" at bounding box center [117, 97] width 78 height 17
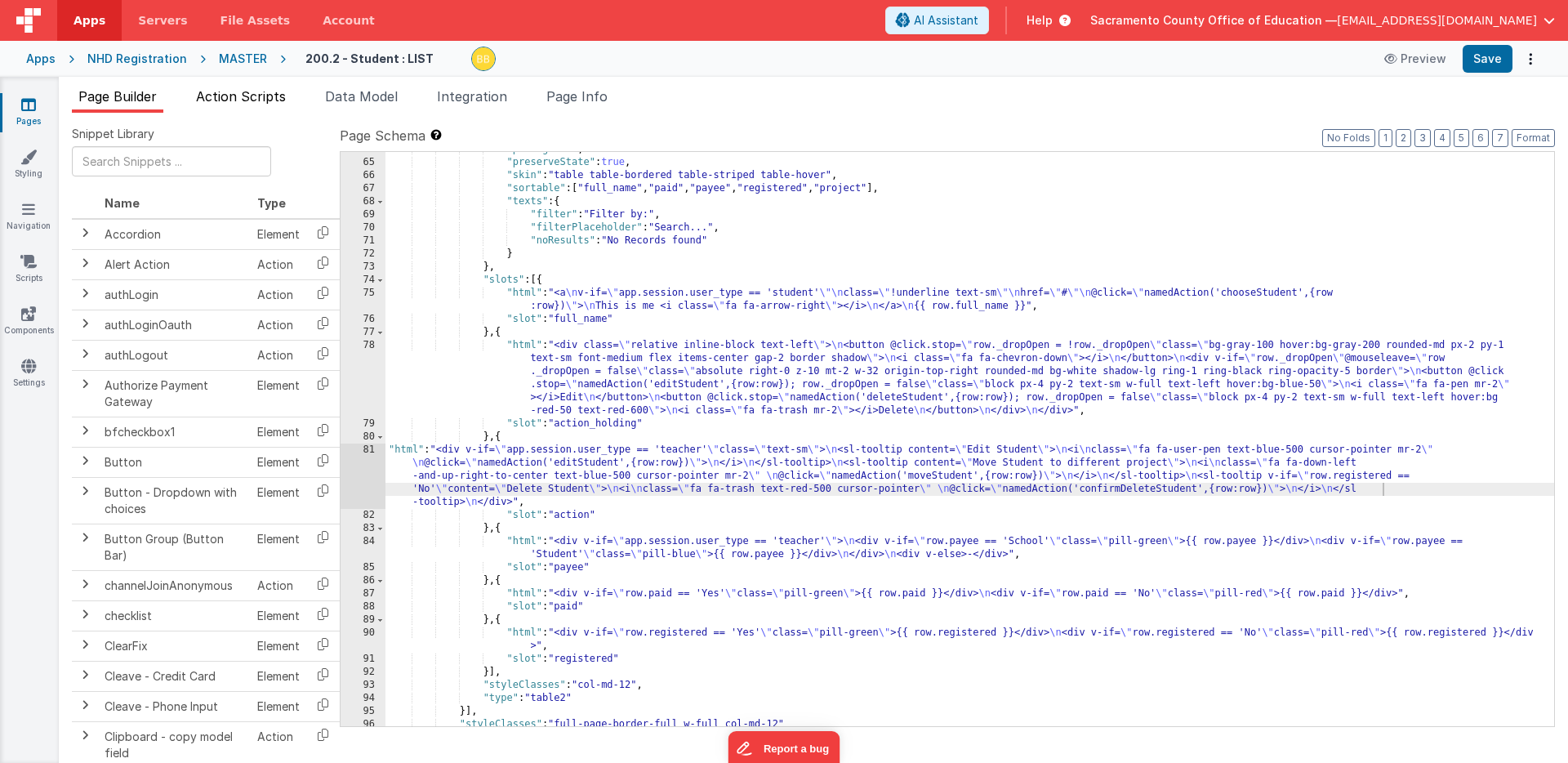
click at [257, 90] on span "Action Scripts" at bounding box center [241, 97] width 90 height 17
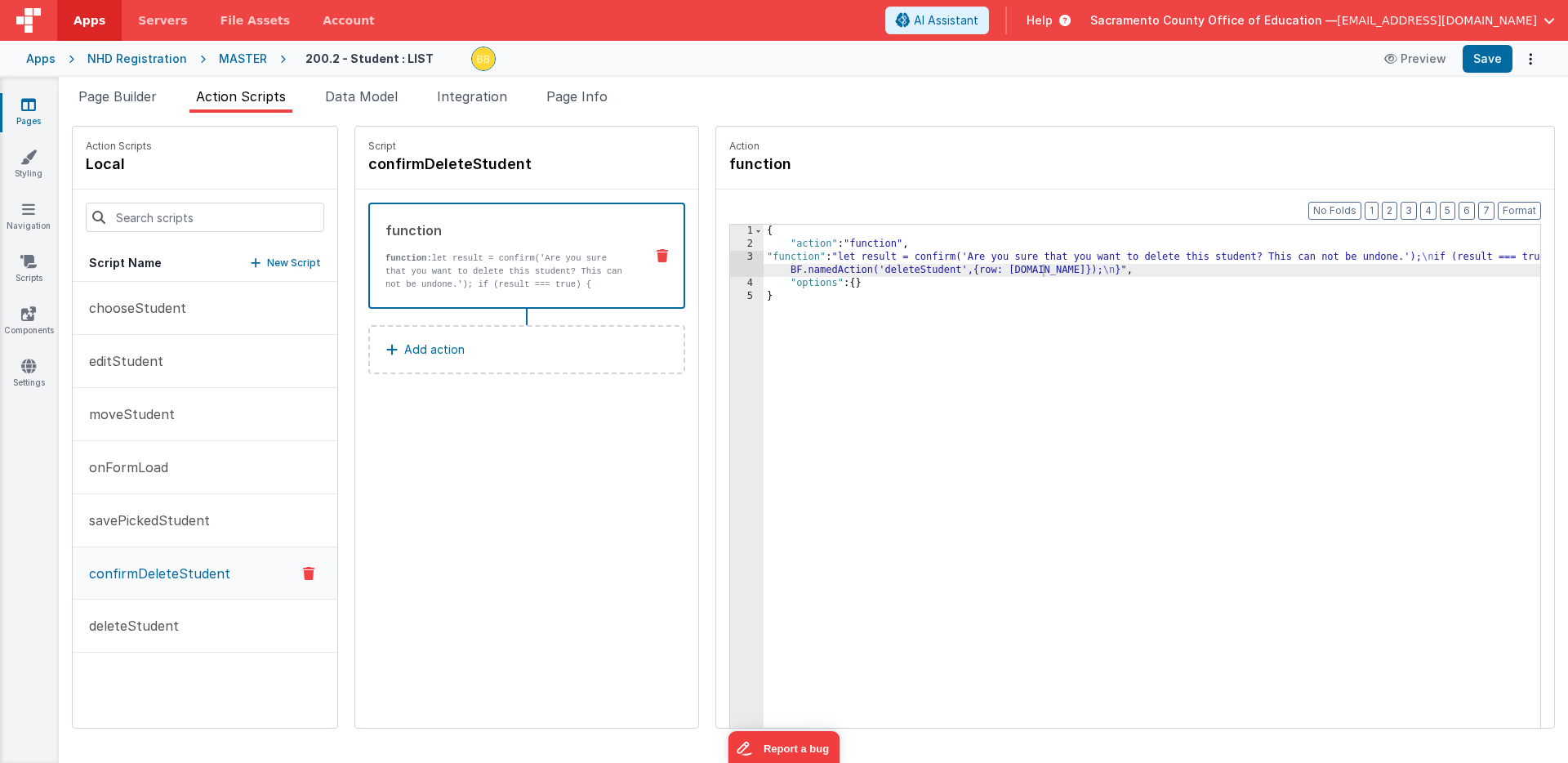
click at [976, 272] on div "{ "action" : "function" , "function" : "let result = confirm('Are you sure that…" at bounding box center [1176, 514] width 824 height 580
click at [1006, 272] on div "{ "action" : "function" , "function" : "let result = confirm('Are you sure that…" at bounding box center [1176, 514] width 824 height 580
click at [1487, 56] on button "Save" at bounding box center [1487, 59] width 50 height 28
click at [404, 347] on p "Add action" at bounding box center [434, 349] width 61 height 19
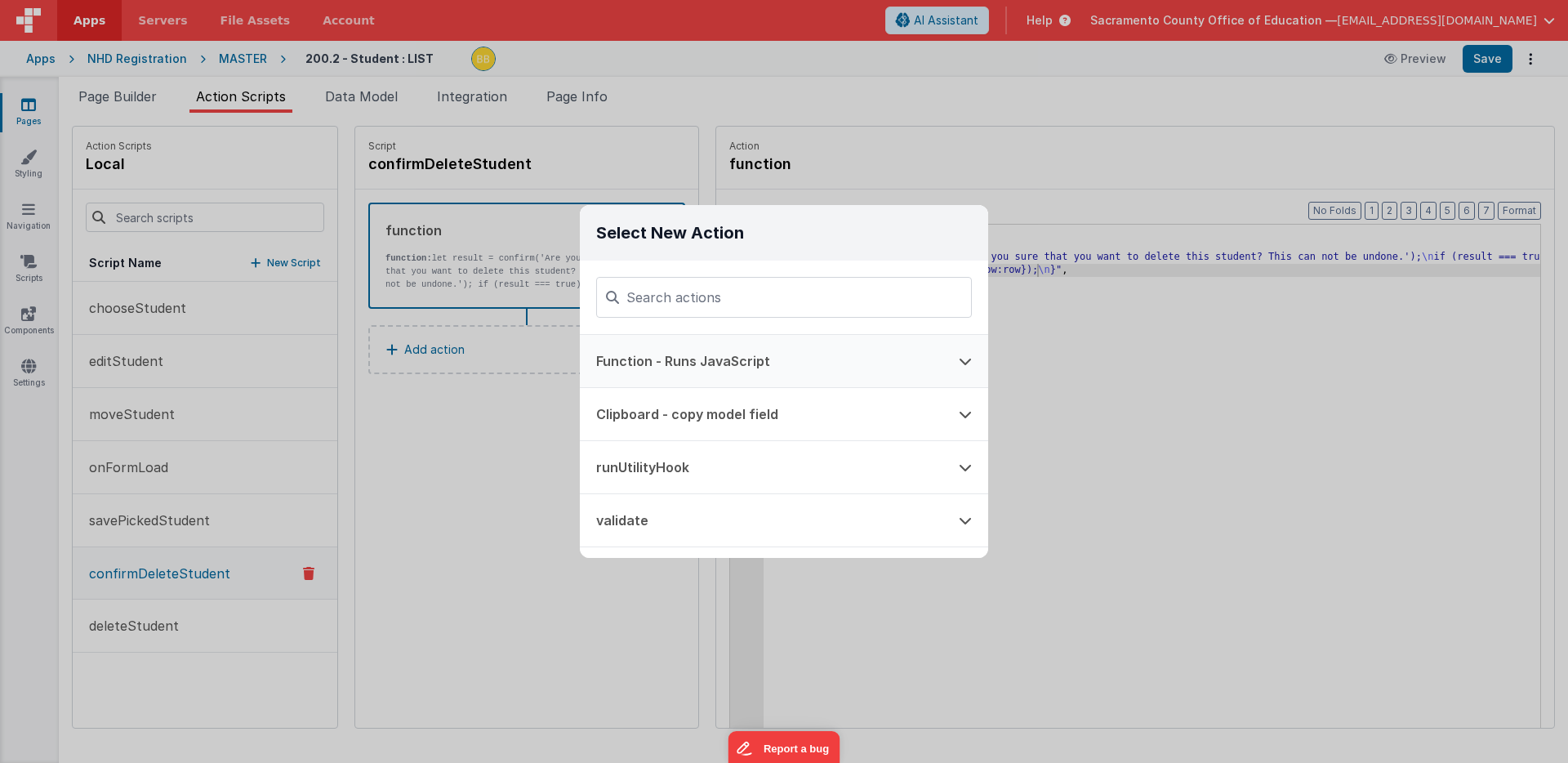
click at [692, 361] on button "Function - Runs JavaScript" at bounding box center [761, 361] width 363 height 52
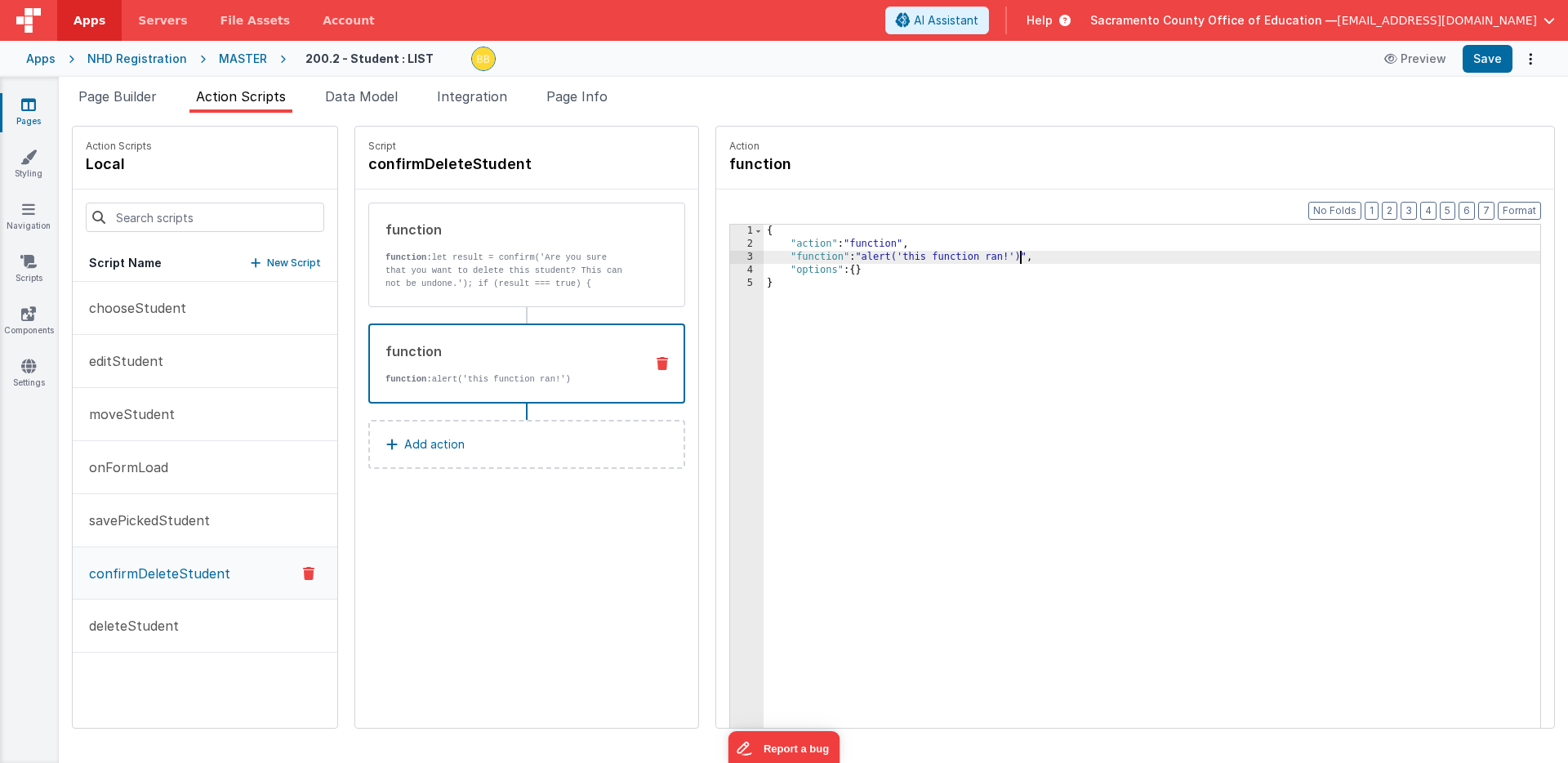
click at [971, 259] on div "{ "action" : "function" , "function" : "alert('this function ran!')" , "options…" at bounding box center [1176, 514] width 824 height 580
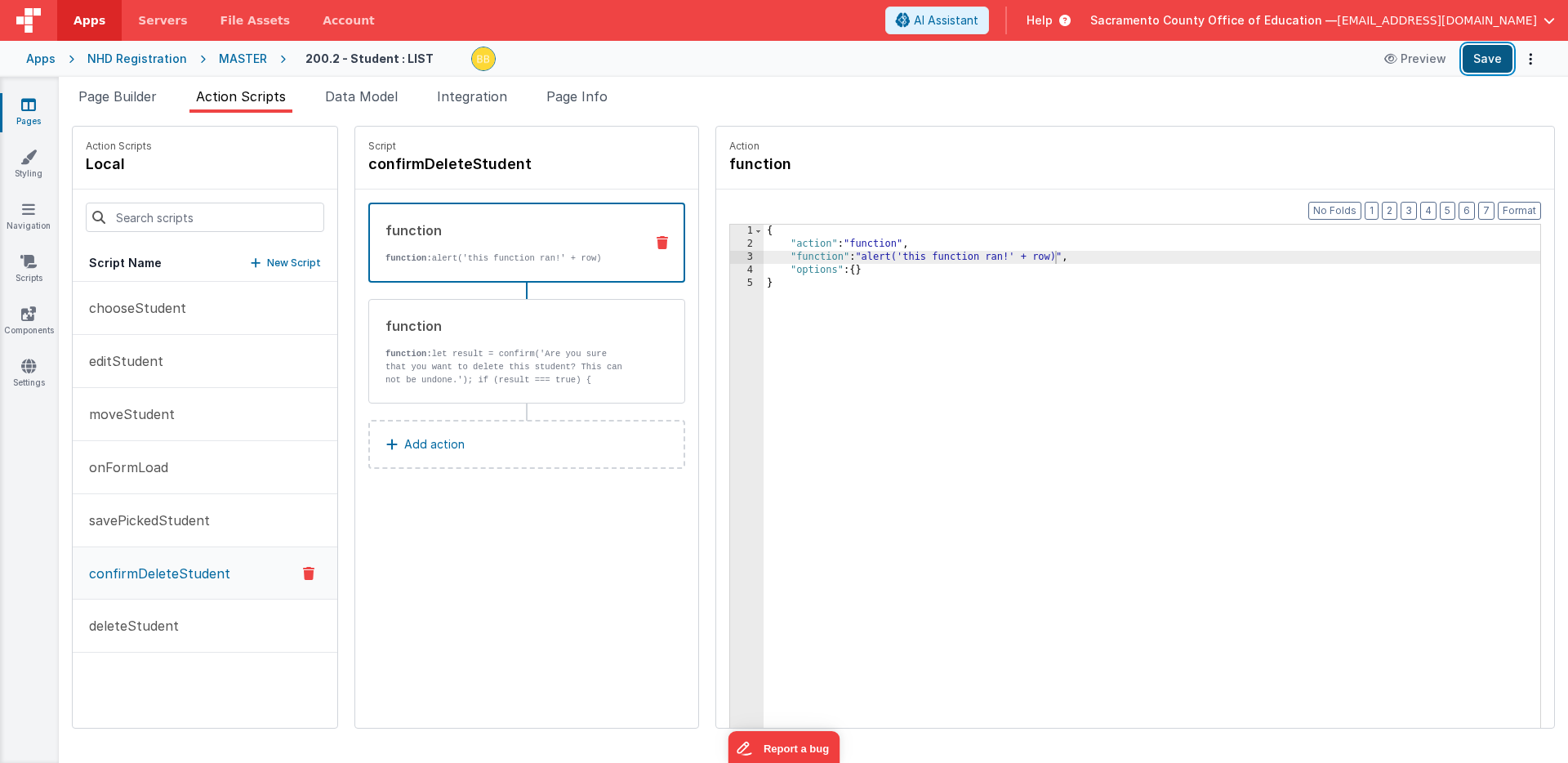
click at [1486, 55] on button "Save" at bounding box center [1487, 59] width 50 height 28
click at [522, 360] on p "function: let result = confirm('Are you sure that you want to delete this stude…" at bounding box center [509, 373] width 247 height 52
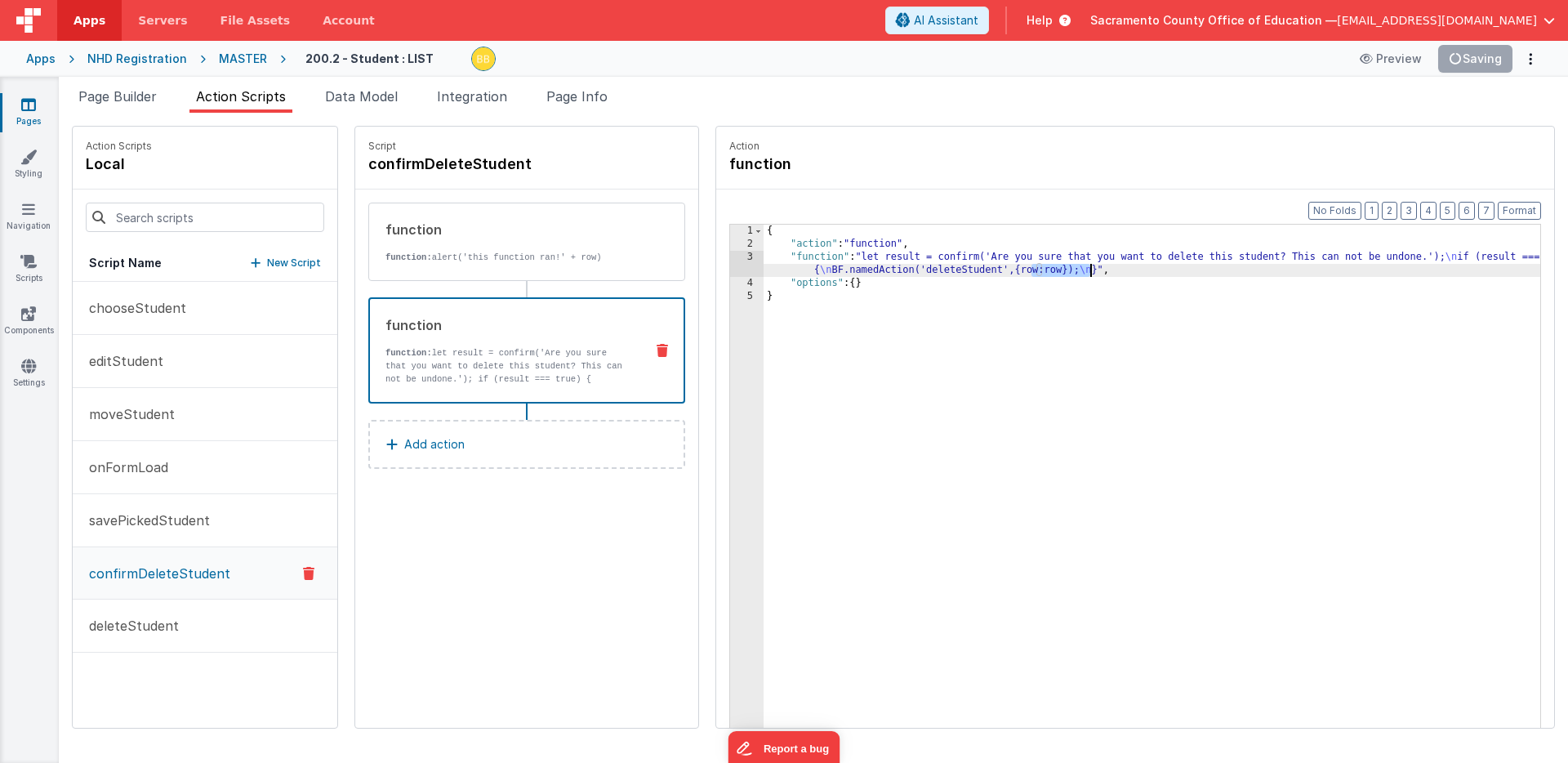
drag, startPoint x: 984, startPoint y: 272, endPoint x: 1043, endPoint y: 272, distance: 59.0
click at [1043, 272] on div "{ "action" : "function" , "function" : "let result = confirm('Are you sure that…" at bounding box center [1176, 514] width 824 height 580
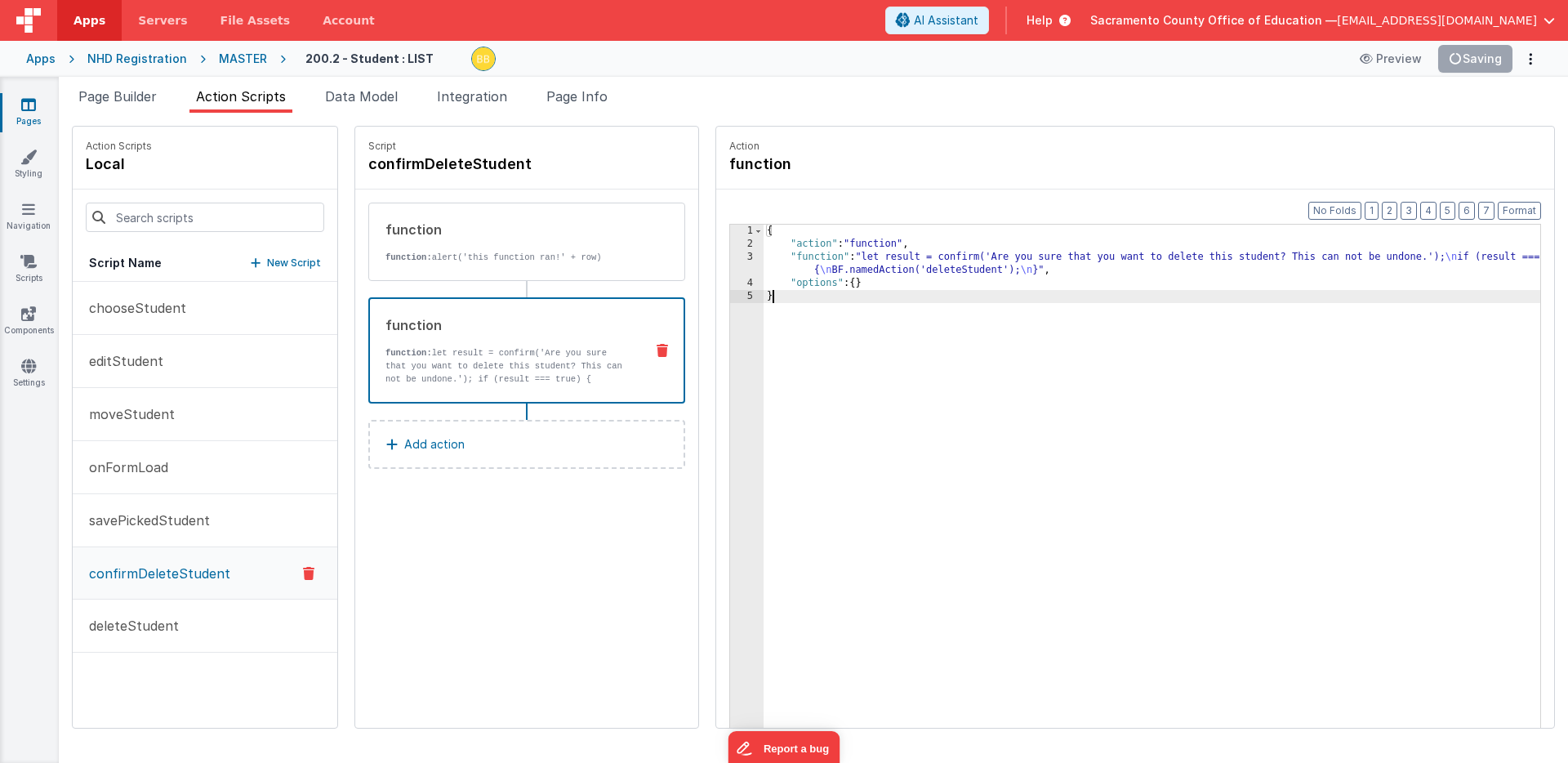
click at [790, 366] on div "{ "action" : "function" , "function" : "let result = confirm('Are you sure that…" at bounding box center [1176, 514] width 824 height 580
